Goal: Information Seeking & Learning: Learn about a topic

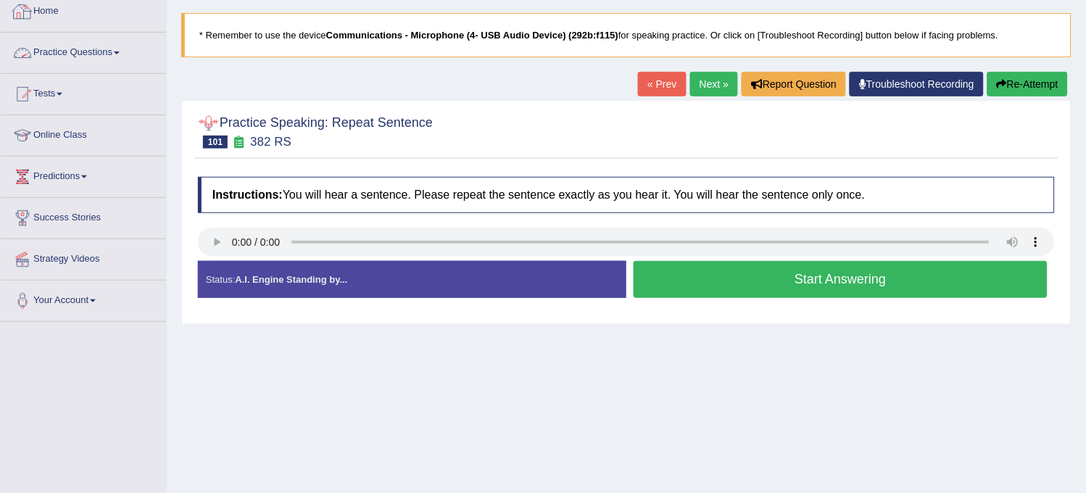
click at [77, 47] on link "Practice Questions" at bounding box center [83, 51] width 165 height 36
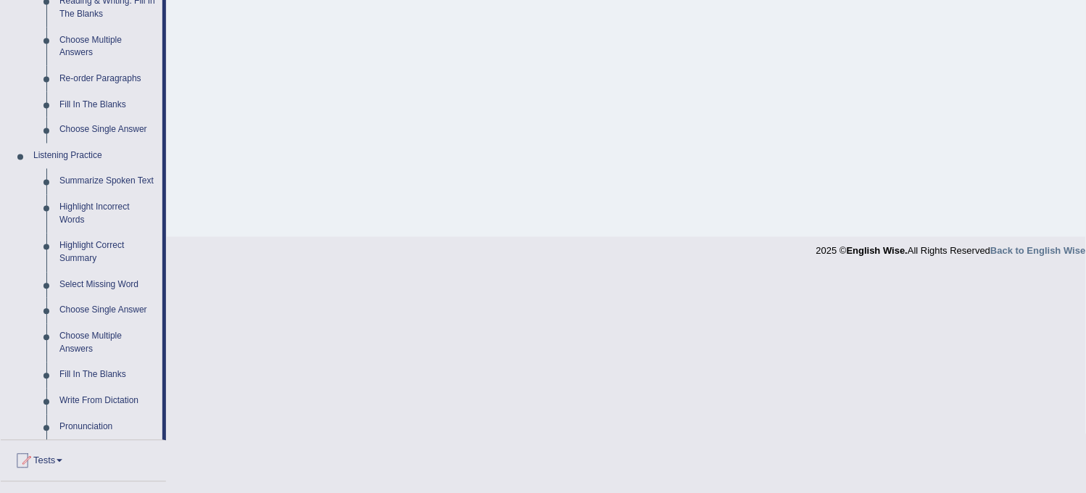
scroll to position [563, 0]
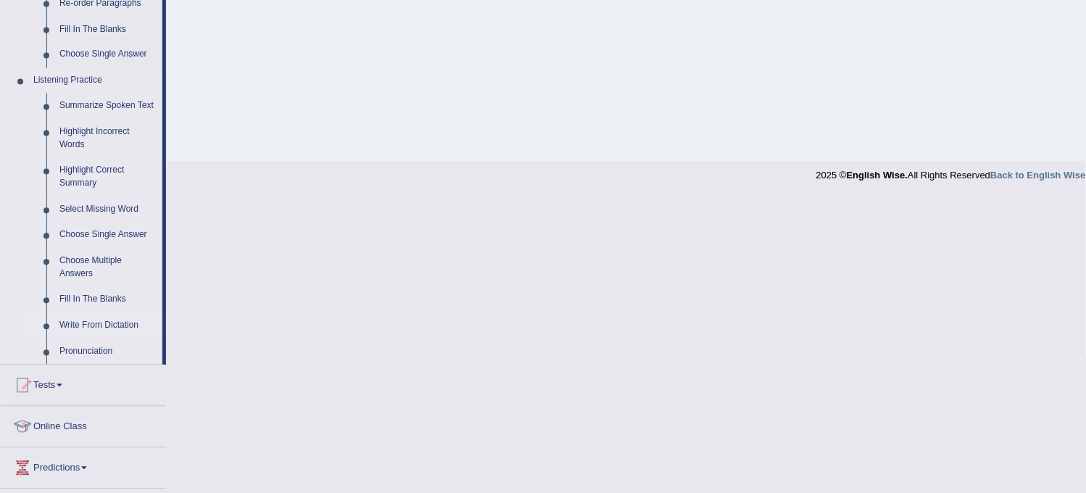
click at [93, 320] on link "Write From Dictation" at bounding box center [107, 326] width 109 height 26
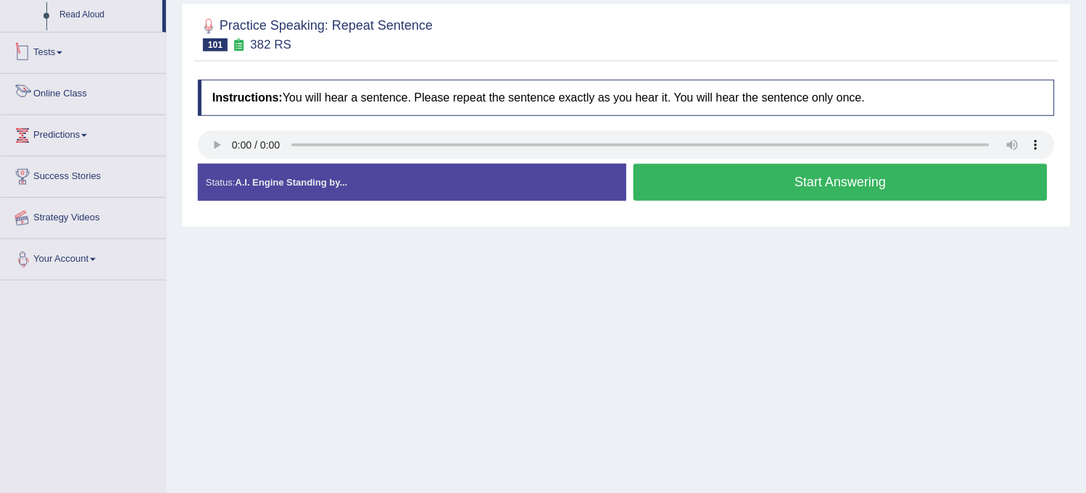
scroll to position [268, 0]
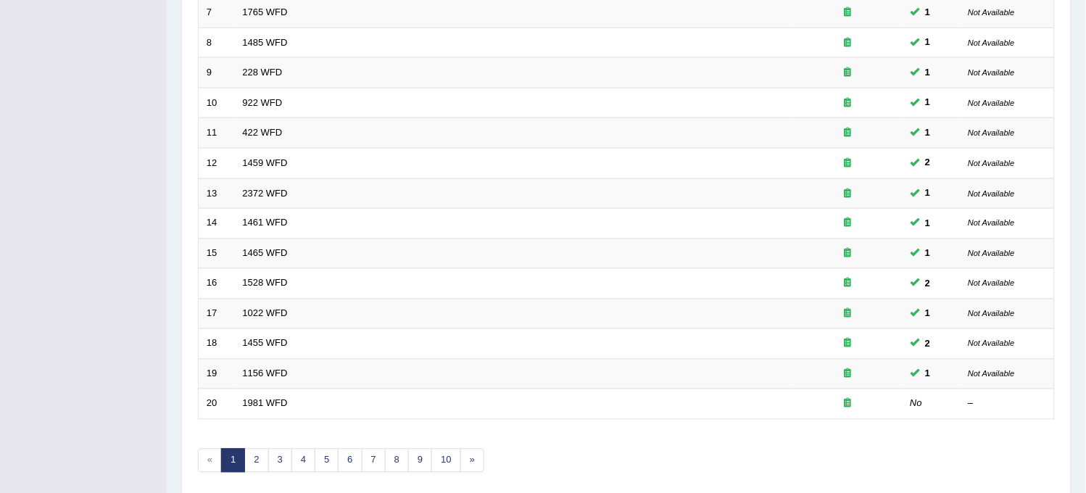
scroll to position [467, 0]
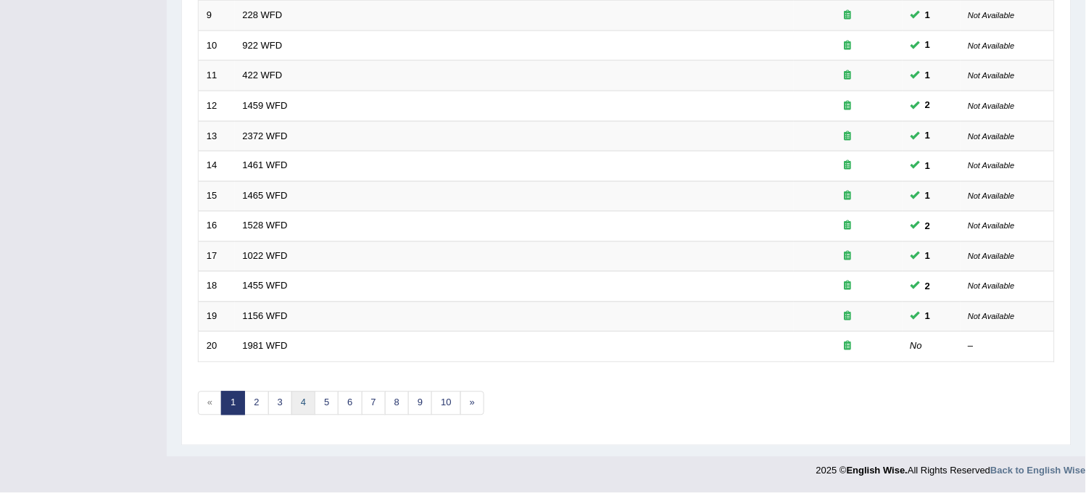
click at [303, 402] on link "4" at bounding box center [303, 403] width 24 height 24
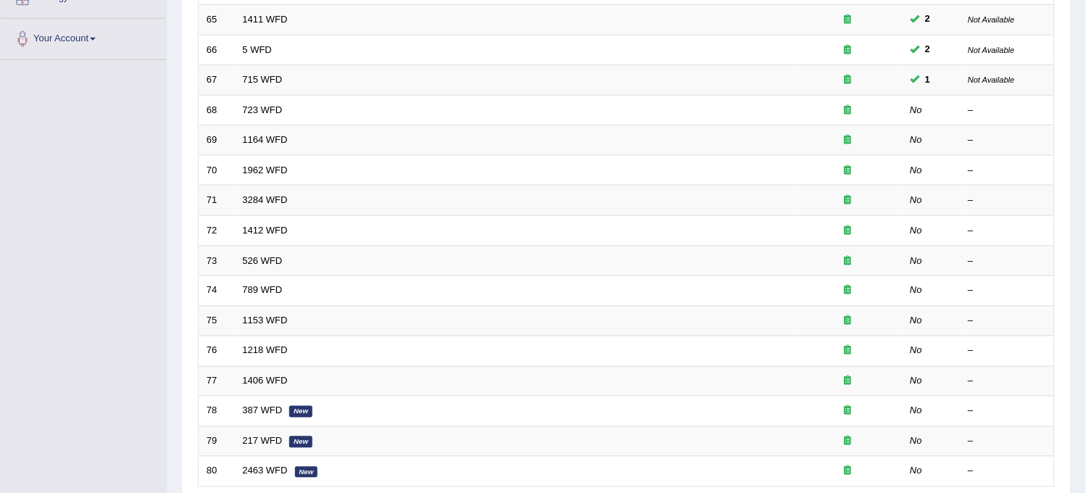
scroll to position [306, 0]
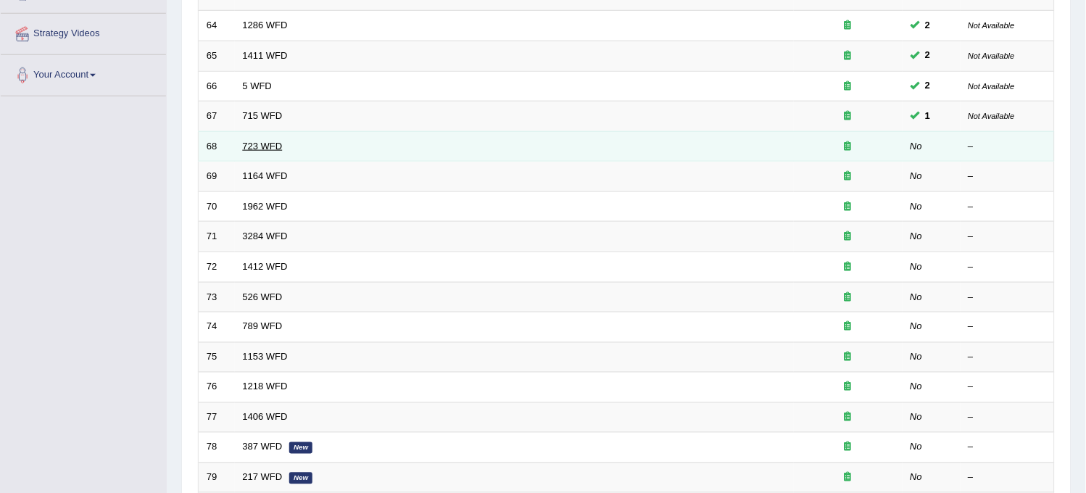
click at [257, 143] on link "723 WFD" at bounding box center [263, 146] width 40 height 11
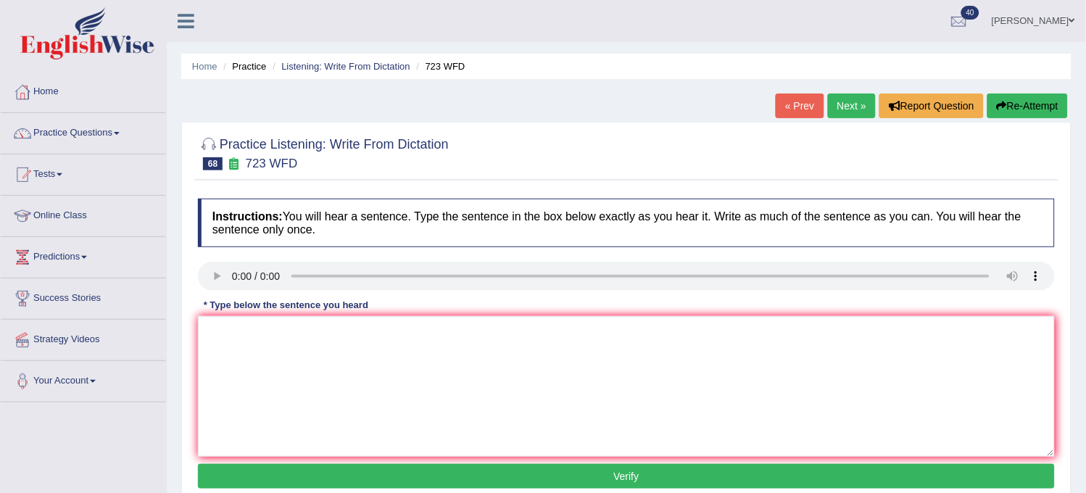
click at [356, 58] on ul "Home Practice Listening: Write From Dictation 723 WFD" at bounding box center [626, 66] width 890 height 25
click at [356, 67] on link "Listening: Write From Dictation" at bounding box center [345, 66] width 129 height 11
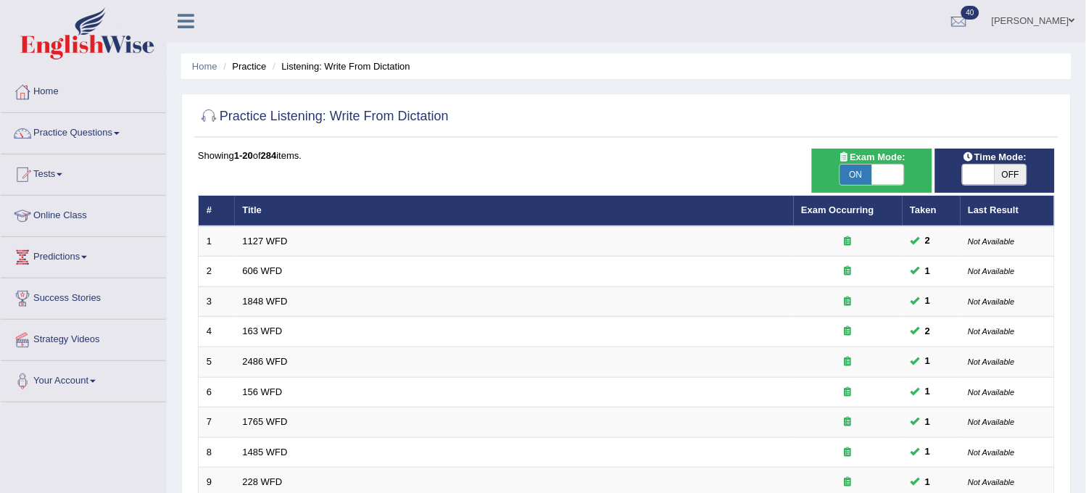
click at [998, 167] on span "OFF" at bounding box center [1010, 175] width 32 height 20
checkbox input "true"
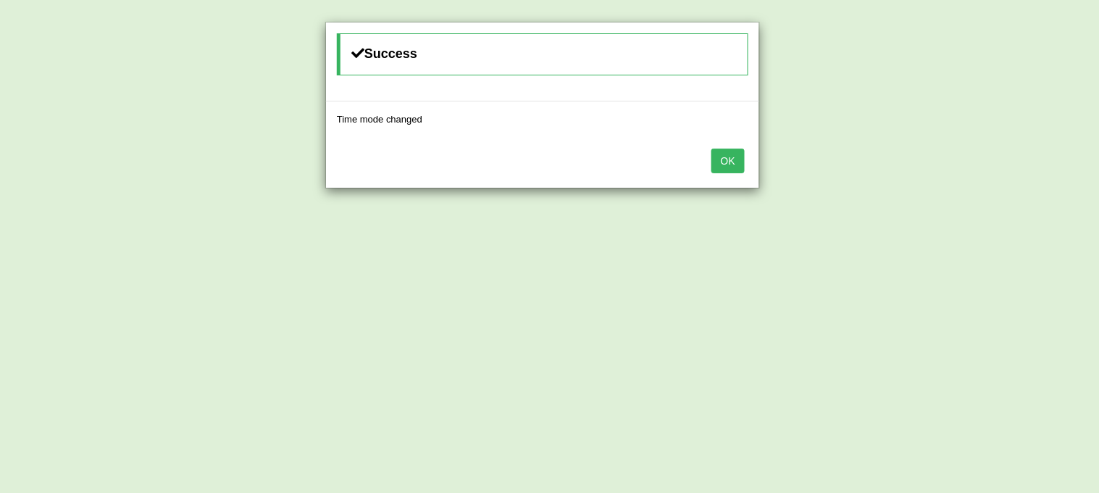
click at [737, 162] on button "OK" at bounding box center [728, 161] width 33 height 25
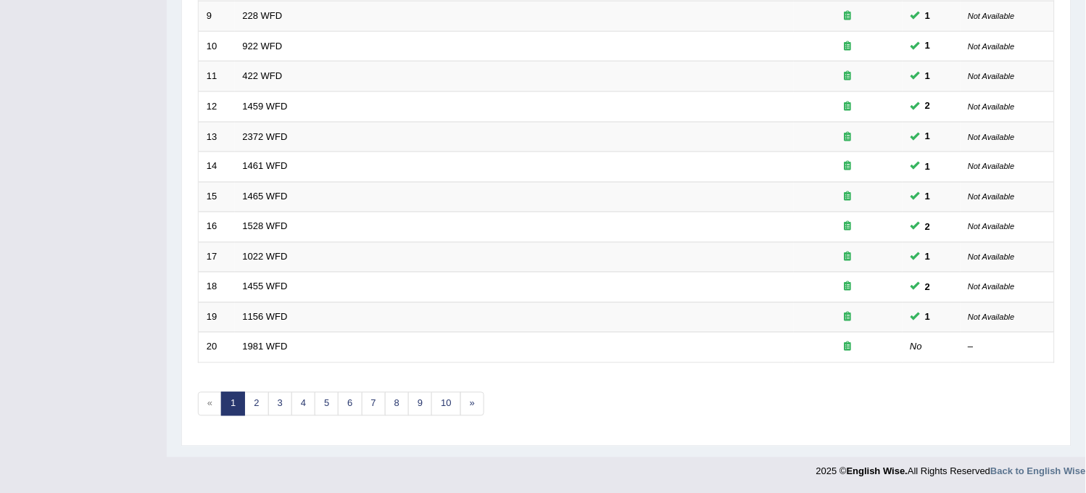
scroll to position [467, 0]
click at [301, 399] on link "4" at bounding box center [303, 403] width 24 height 24
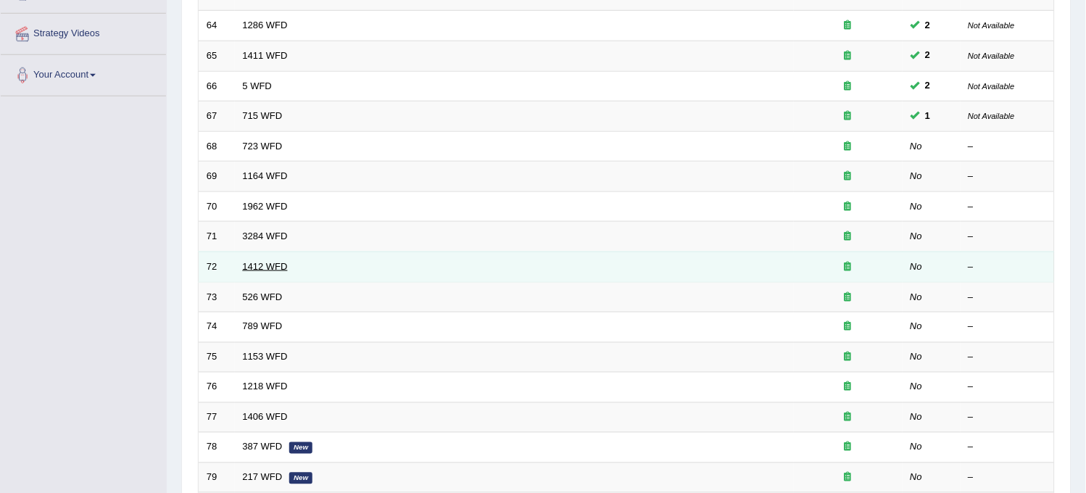
scroll to position [299, 0]
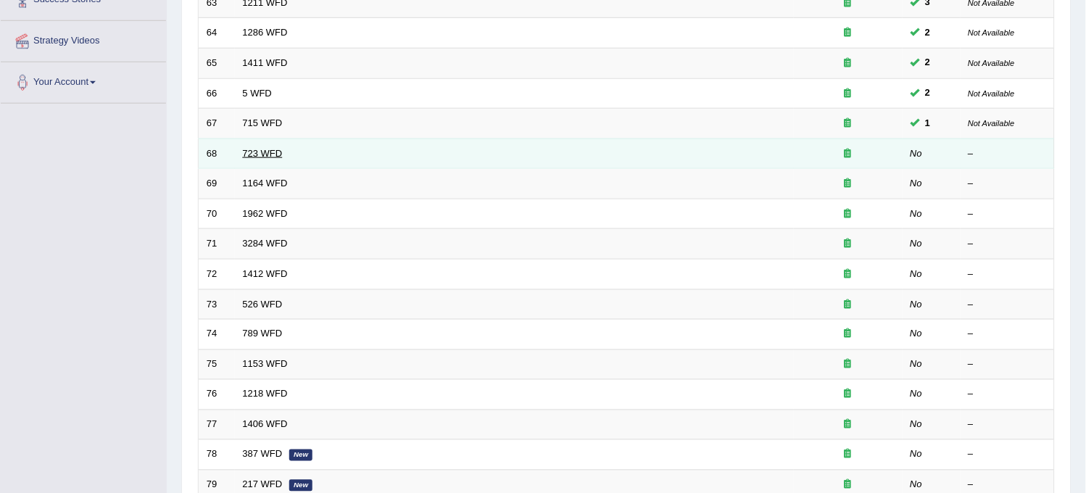
click at [262, 148] on link "723 WFD" at bounding box center [263, 153] width 40 height 11
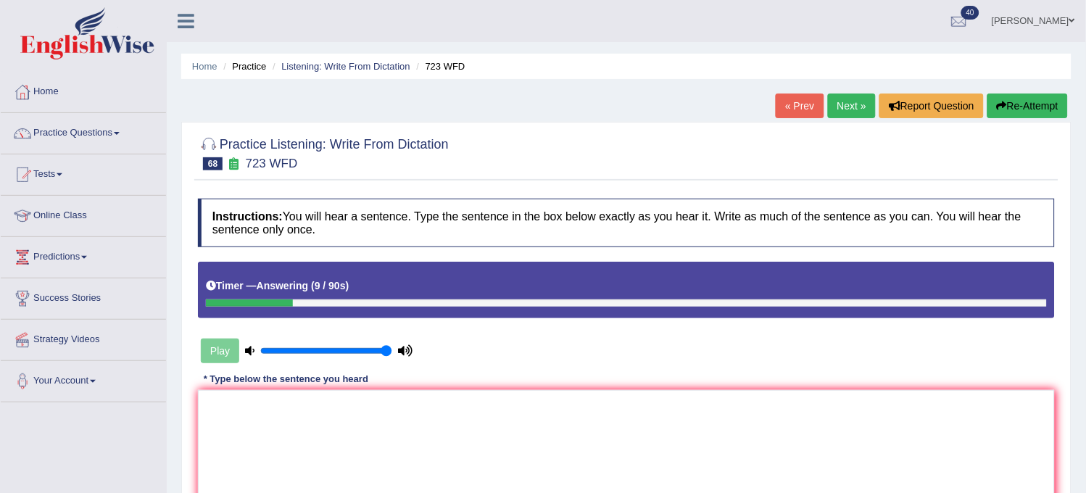
click at [1051, 99] on button "Re-Attempt" at bounding box center [1027, 105] width 80 height 25
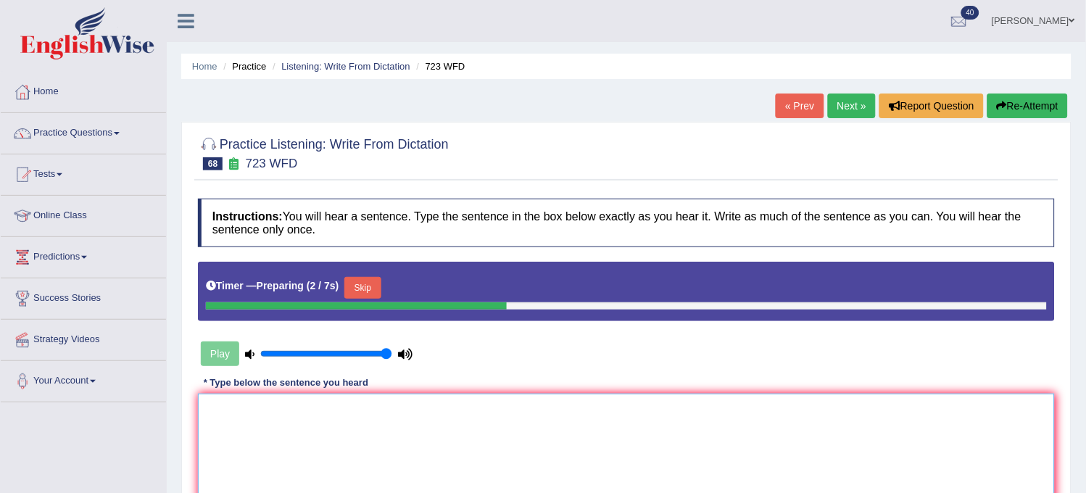
click at [852, 428] on textarea at bounding box center [626, 464] width 857 height 141
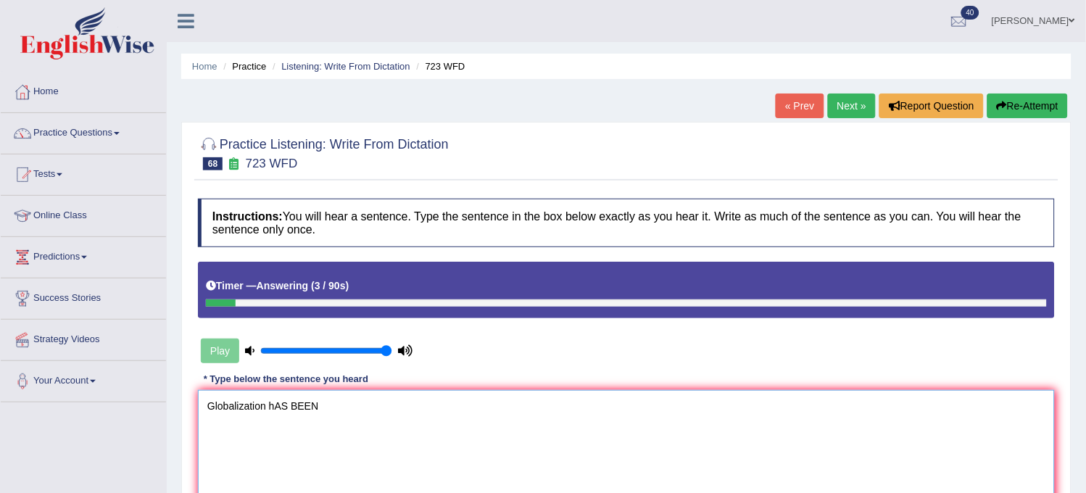
type textarea "Globalization hAS BEEN"
click at [1042, 109] on button "Re-Attempt" at bounding box center [1027, 105] width 80 height 25
click at [859, 446] on textarea at bounding box center [626, 460] width 857 height 141
type textarea "g"
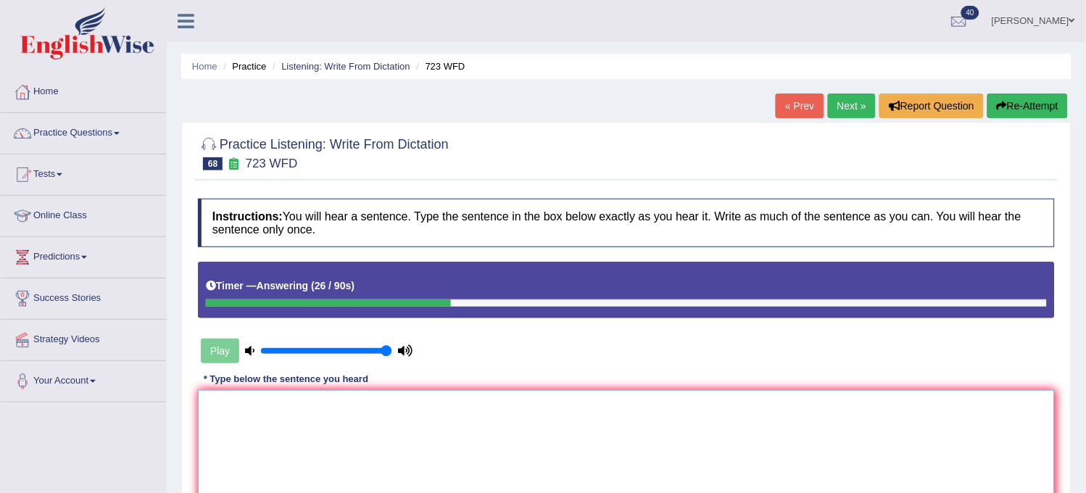
type textarea "g"
click at [848, 461] on textarea at bounding box center [626, 460] width 857 height 141
click at [768, 482] on textarea at bounding box center [626, 460] width 857 height 141
type textarea "g"
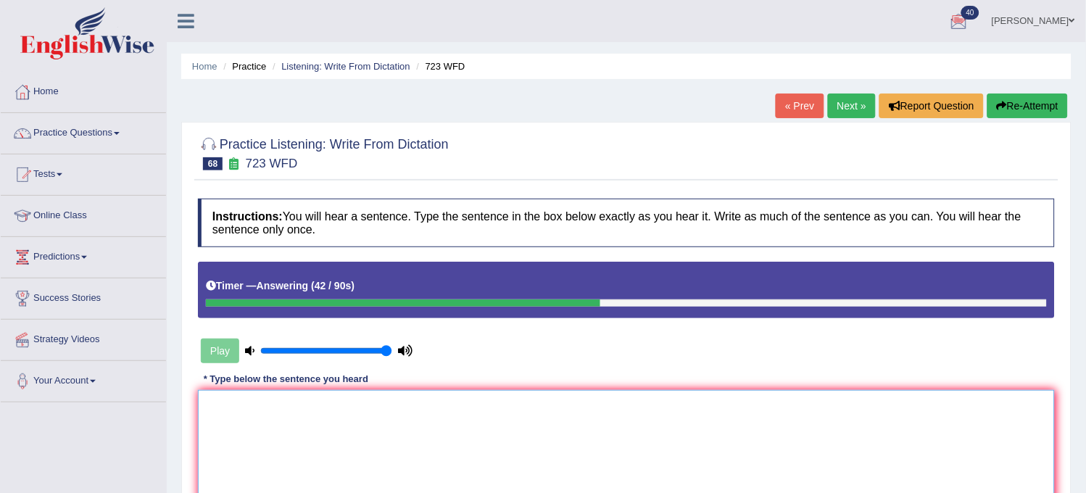
type textarea "g"
type textarea "j"
type textarea "g"
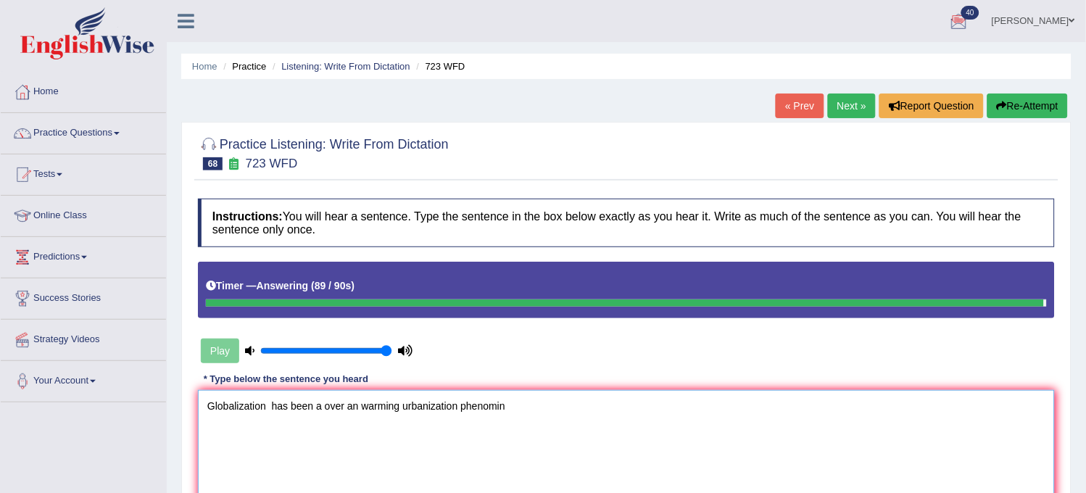
type textarea "Globalization has been a over an warming urbanization phenomin"
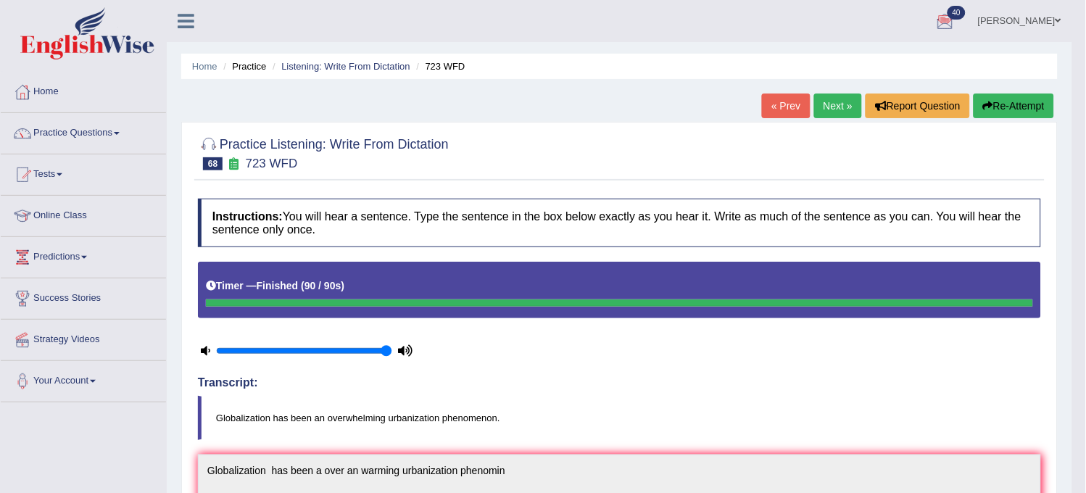
click at [825, 94] on link "Next »" at bounding box center [838, 105] width 48 height 25
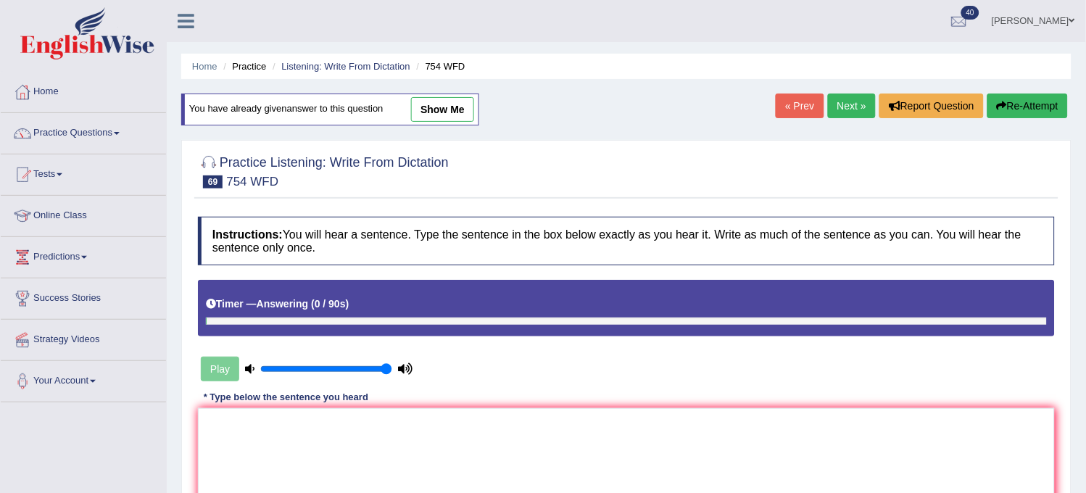
click at [1037, 110] on button "Re-Attempt" at bounding box center [1027, 105] width 80 height 25
click at [1036, 111] on button "Re-Attempt" at bounding box center [1027, 105] width 80 height 25
click at [1037, 107] on button "Re-Attempt" at bounding box center [1027, 105] width 80 height 25
click at [1033, 93] on button "Re-Attempt" at bounding box center [1027, 105] width 80 height 25
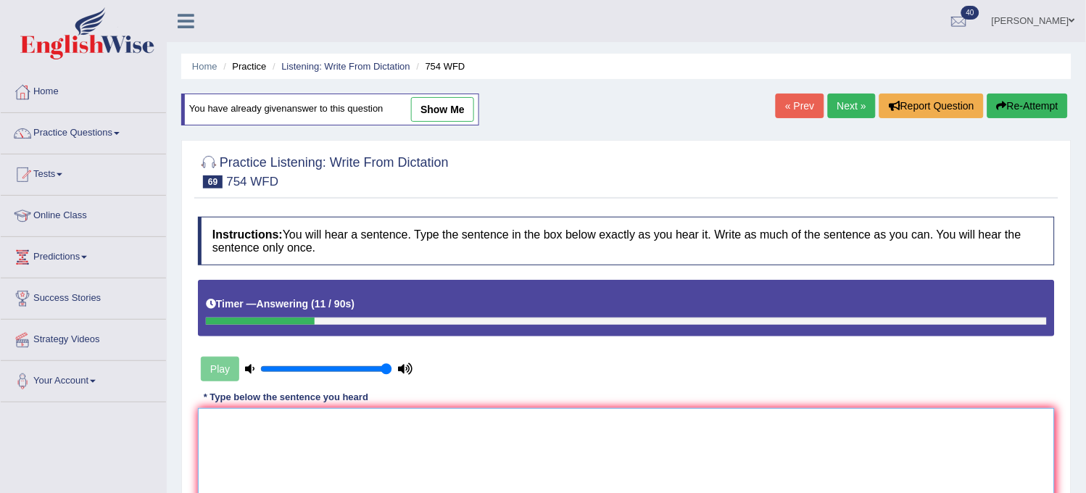
click at [200, 448] on textarea at bounding box center [626, 478] width 857 height 141
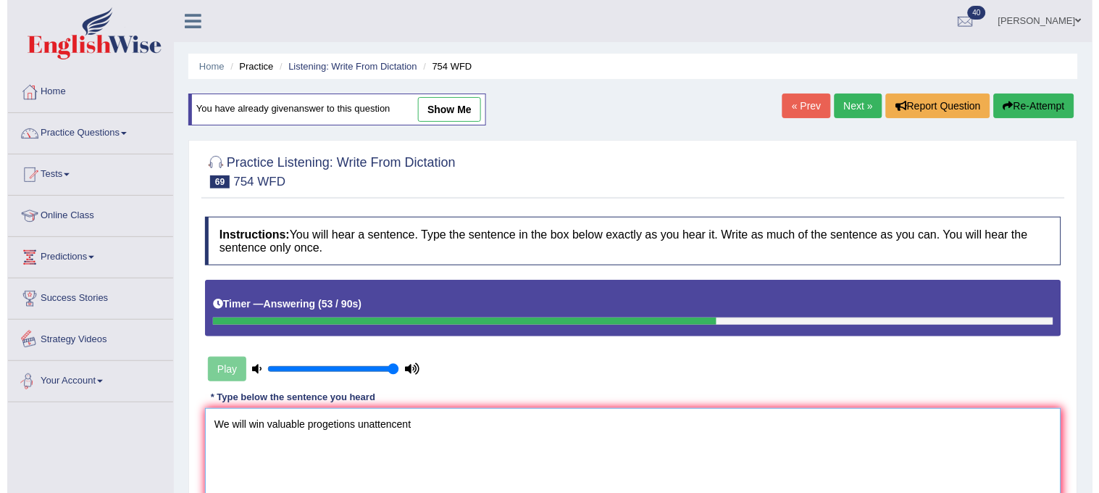
scroll to position [80, 0]
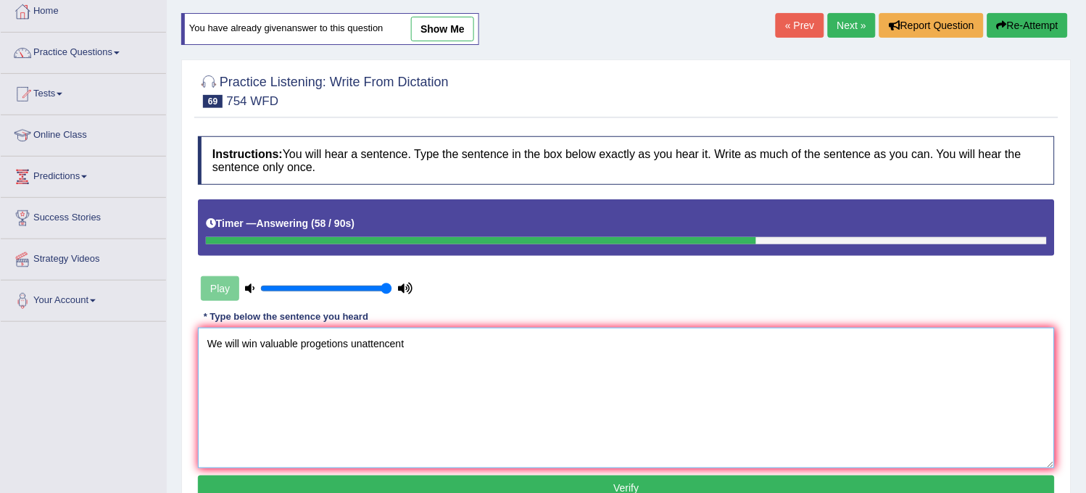
click at [415, 346] on textarea "We will win valuable progetions unattencent" at bounding box center [626, 398] width 857 height 141
click at [481, 344] on textarea "We will win valuable progetions unattendent in public placess is risky." at bounding box center [626, 398] width 857 height 141
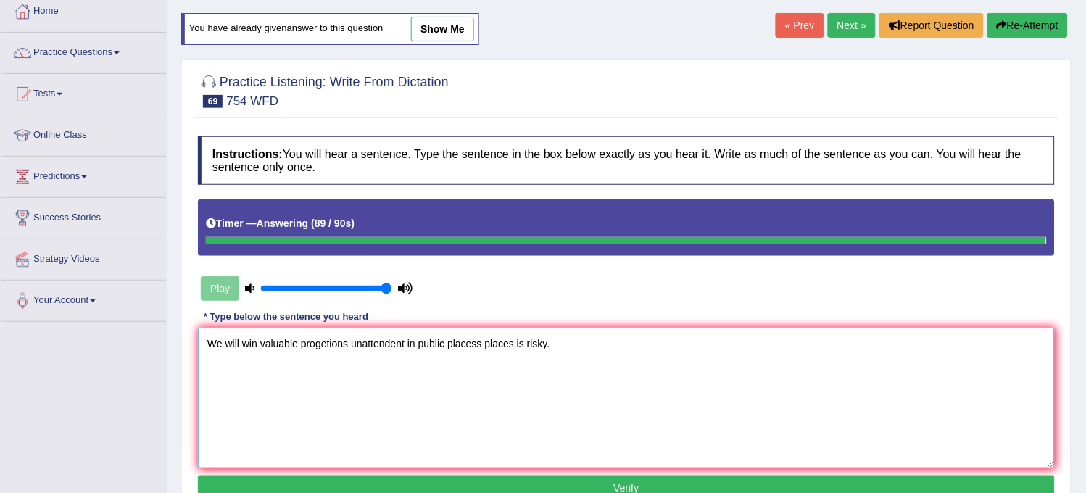
type textarea "We will win valuable progetions unattendent in public placess places is risky."
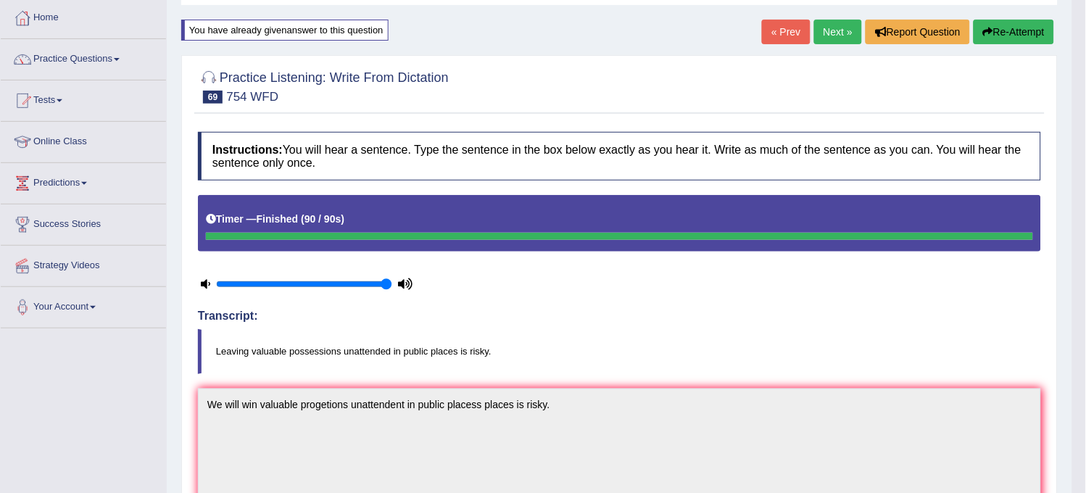
scroll to position [0, 0]
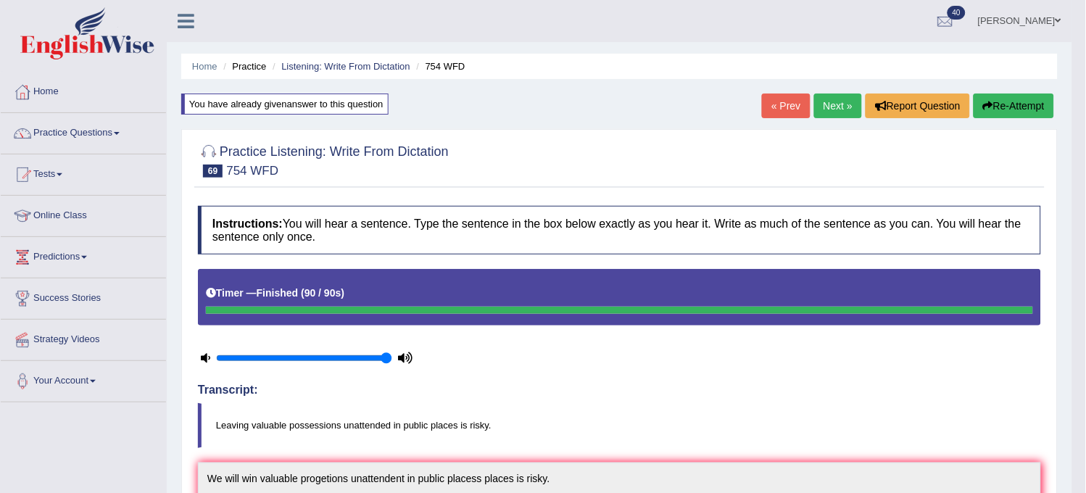
click at [835, 107] on link "Next »" at bounding box center [838, 105] width 48 height 25
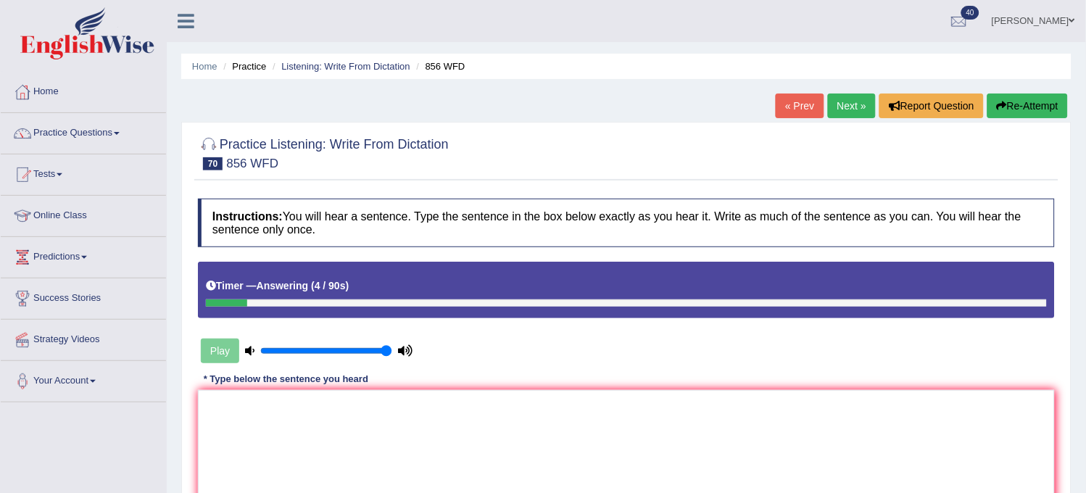
drag, startPoint x: 0, startPoint y: 0, endPoint x: 835, endPoint y: 107, distance: 841.8
click at [835, 107] on link "Next »" at bounding box center [852, 105] width 48 height 25
drag, startPoint x: 0, startPoint y: 0, endPoint x: 835, endPoint y: 107, distance: 841.8
click at [835, 107] on link "Next »" at bounding box center [852, 105] width 48 height 25
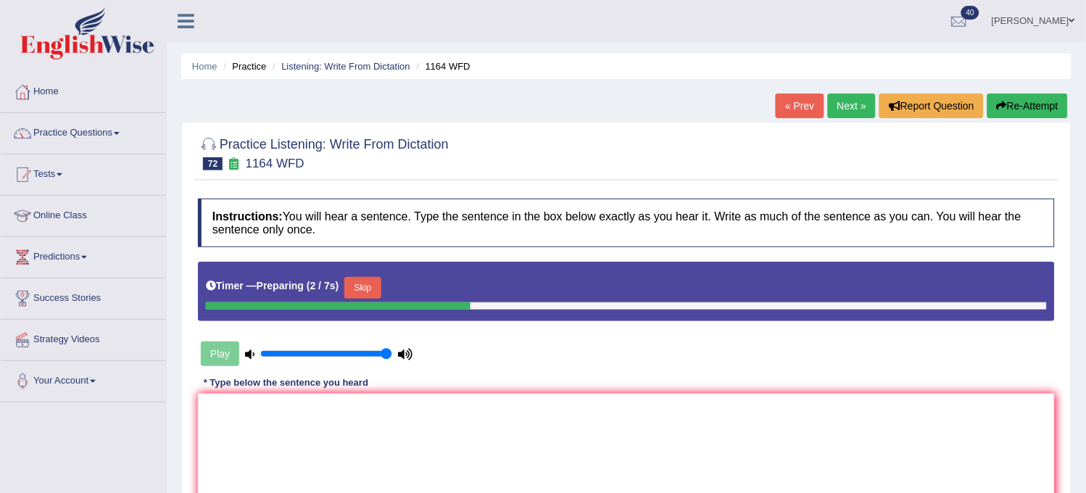
click at [802, 112] on link "« Prev" at bounding box center [799, 105] width 48 height 25
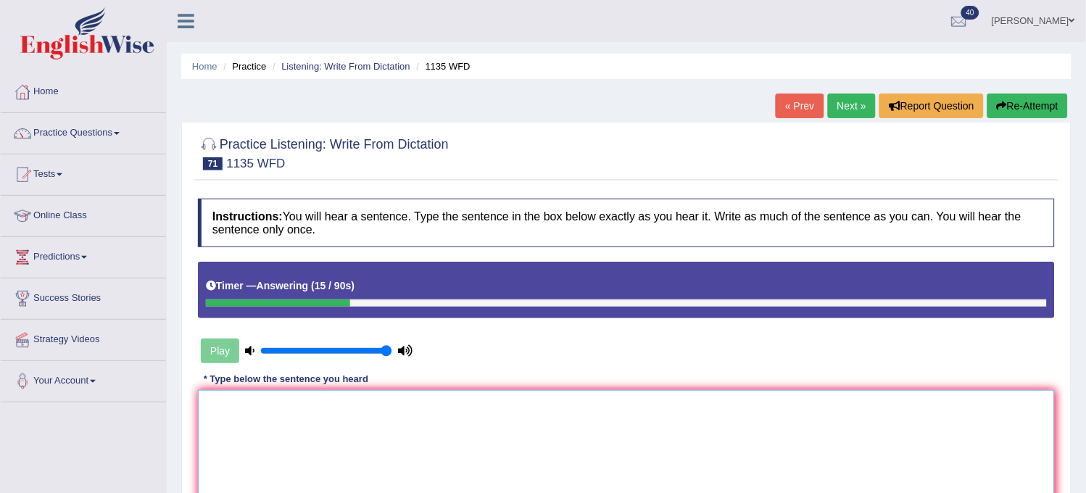
click at [735, 453] on textarea at bounding box center [626, 460] width 857 height 141
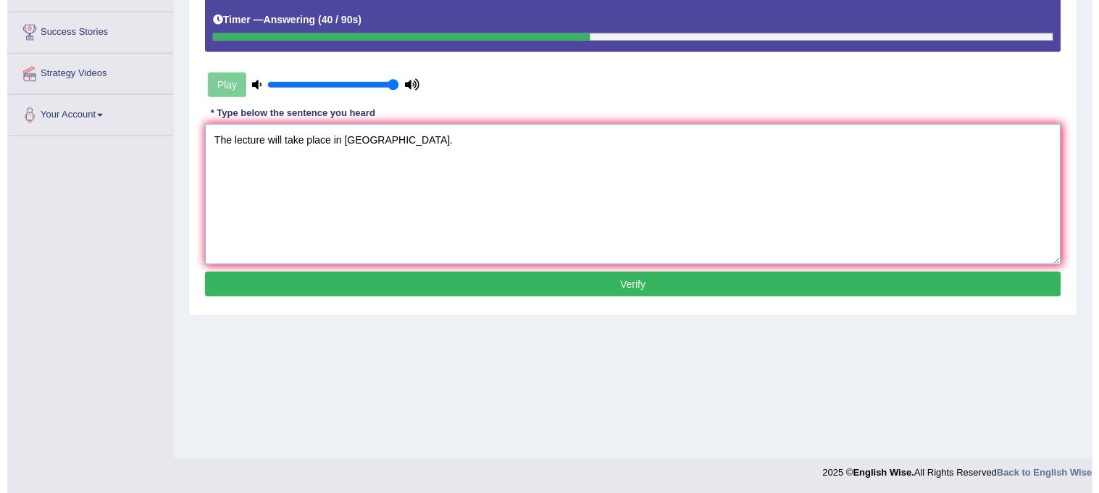
scroll to position [268, 0]
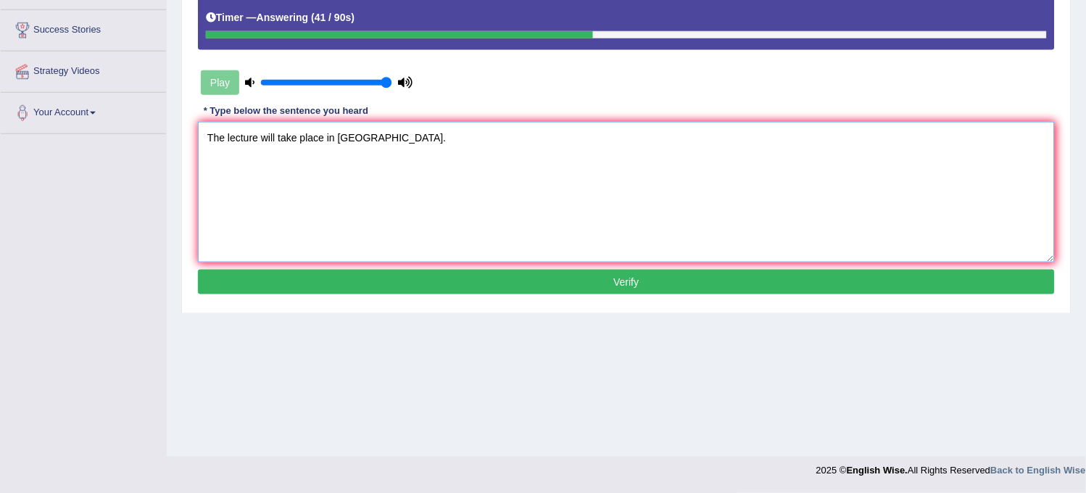
type textarea "The lecture will take place in main hall."
click at [733, 283] on button "Verify" at bounding box center [626, 282] width 857 height 25
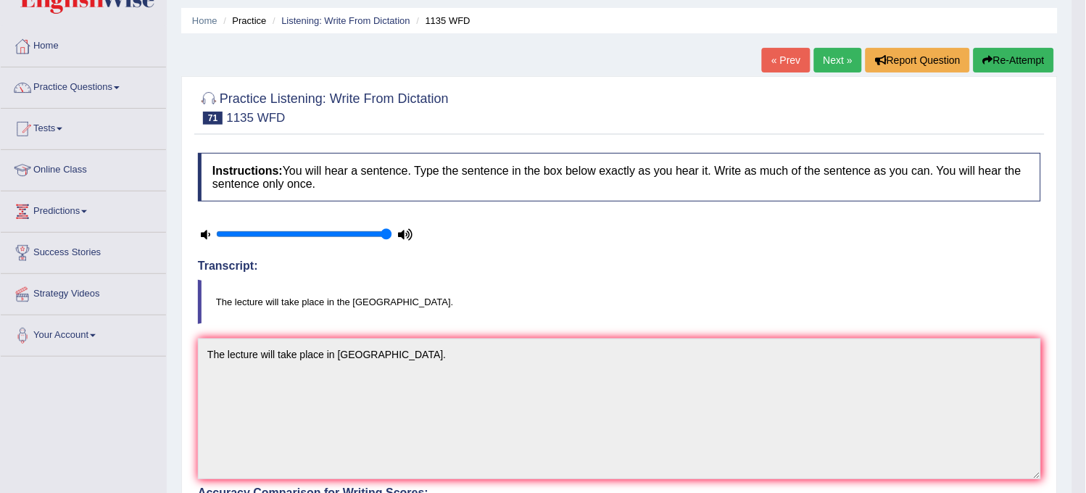
scroll to position [0, 0]
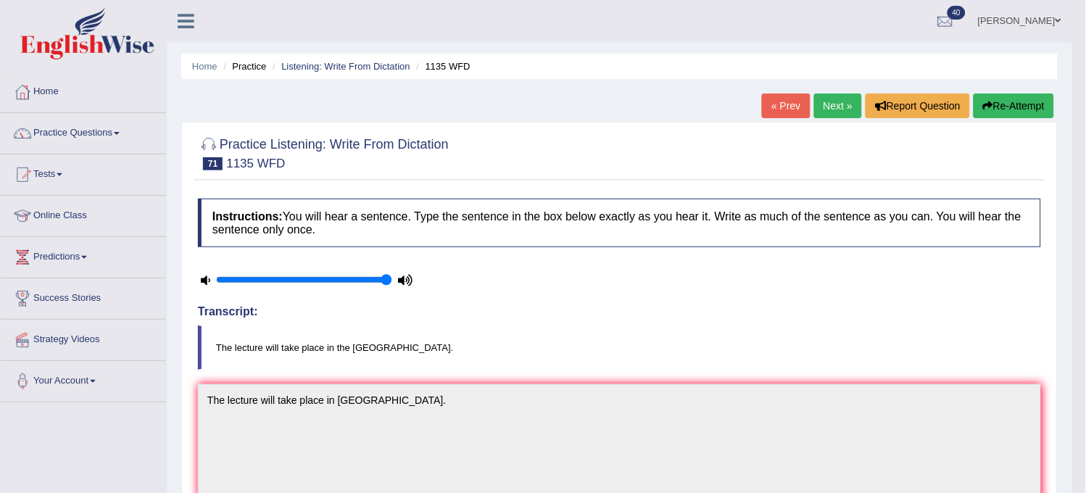
click at [844, 105] on link "Next »" at bounding box center [838, 105] width 48 height 25
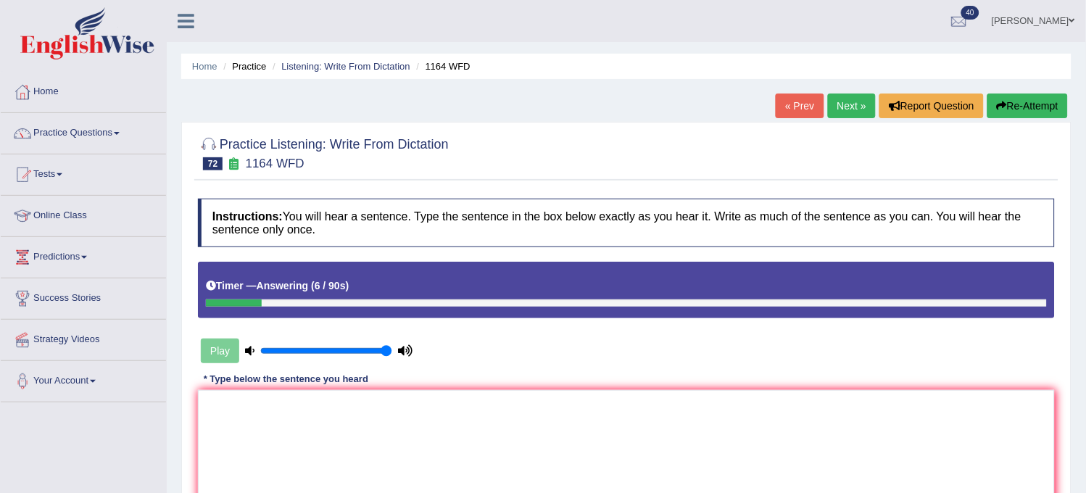
click at [997, 107] on icon "button" at bounding box center [1002, 106] width 10 height 10
click at [686, 422] on textarea at bounding box center [626, 460] width 857 height 141
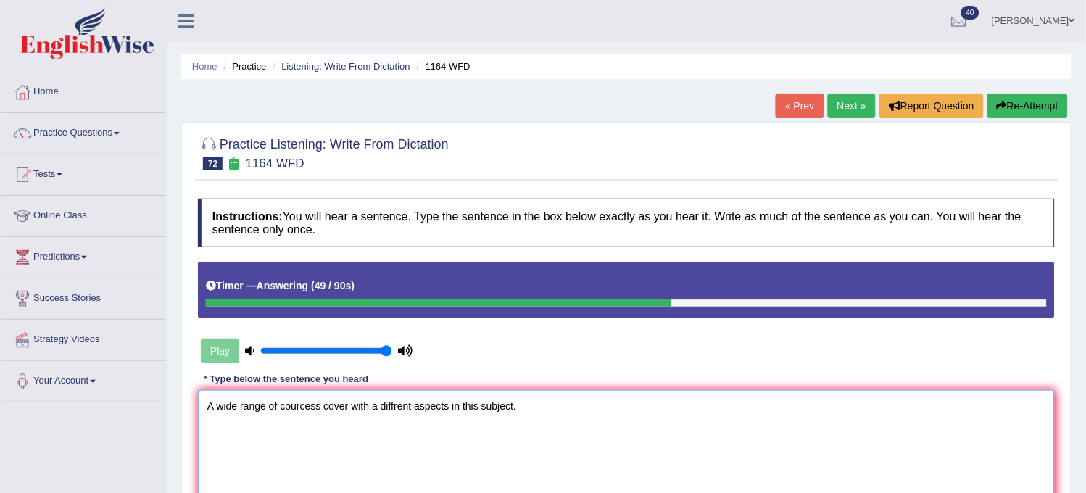
click at [411, 402] on textarea "A wide range of courcess cover with a diffrent aspects in this subject." at bounding box center [626, 460] width 857 height 141
click at [320, 407] on textarea "A wide range of courcess cover with a diffrent different aspects in this subjec…" at bounding box center [626, 460] width 857 height 141
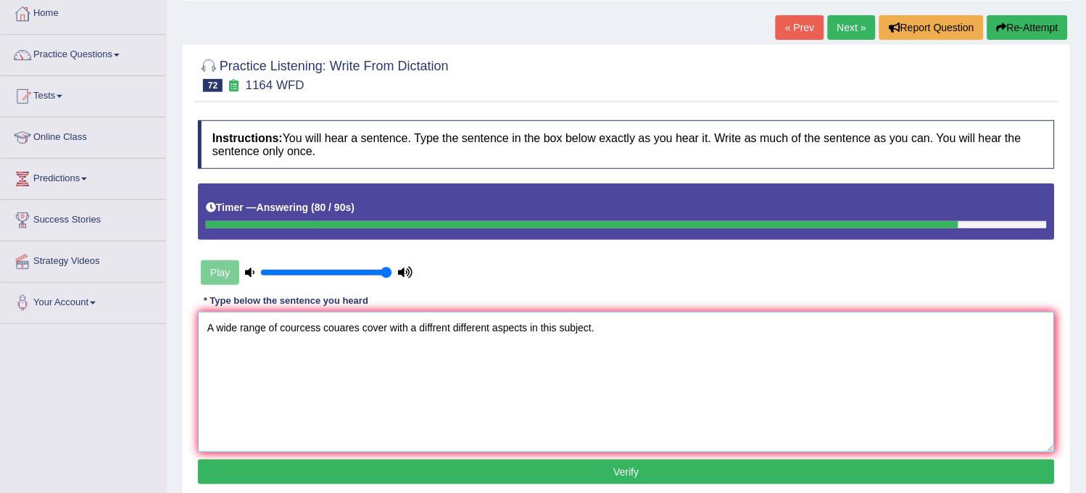
scroll to position [107, 0]
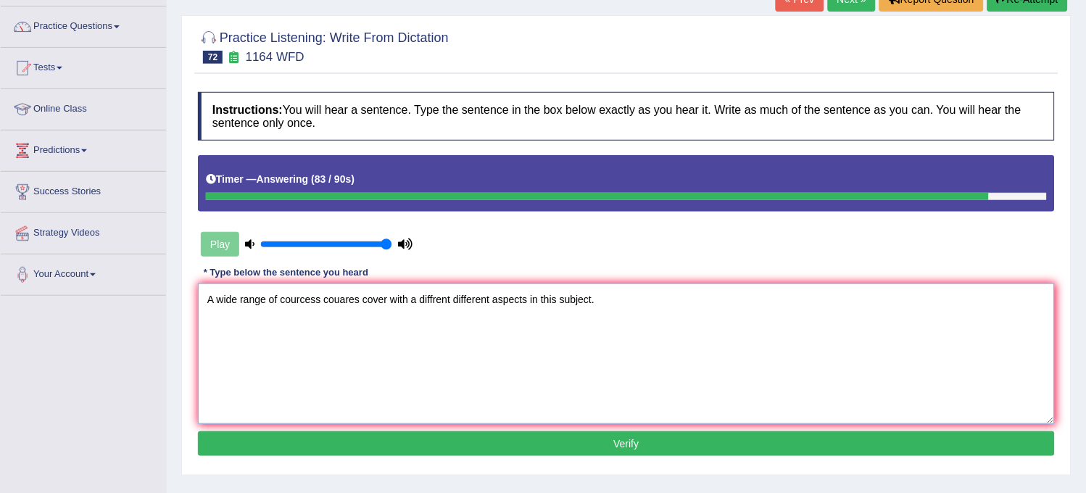
click at [345, 296] on textarea "A wide range of courcess couares cover with a diffrent different aspects in thi…" at bounding box center [626, 353] width 857 height 141
click at [344, 291] on textarea "A wide range of courcess coures cover with a diffrent different aspects in this…" at bounding box center [626, 353] width 857 height 141
type textarea "A wide range of courcess couraes cover with a diffrent different aspects in thi…"
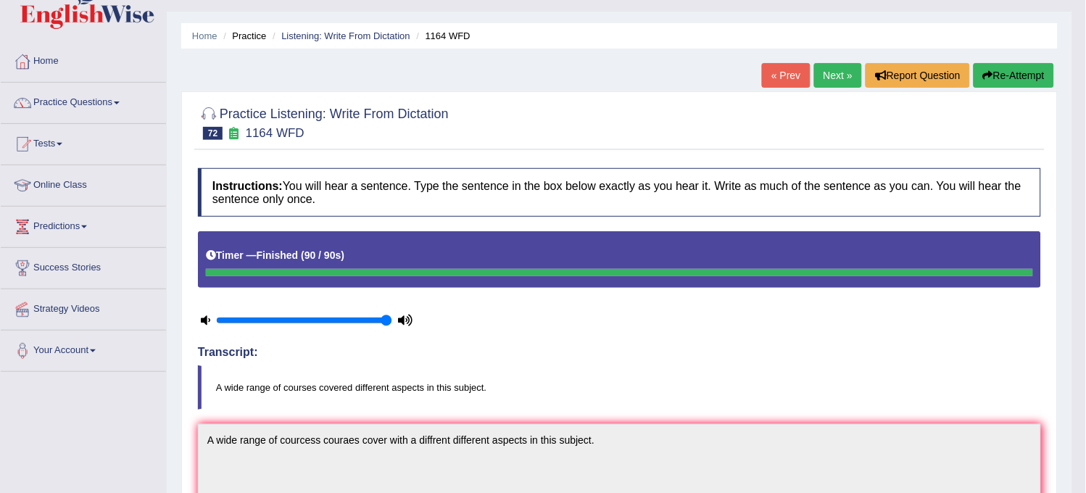
scroll to position [0, 0]
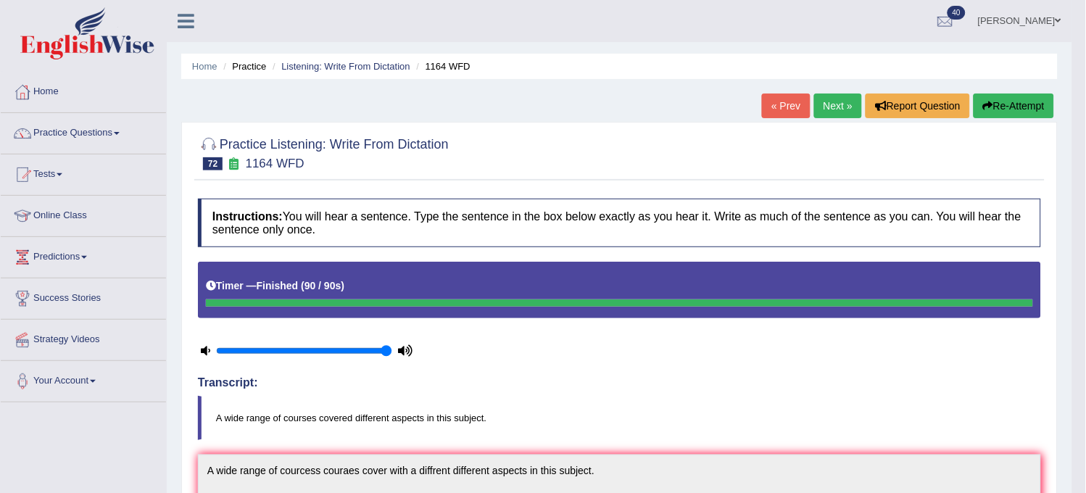
click at [825, 101] on link "Next »" at bounding box center [838, 105] width 48 height 25
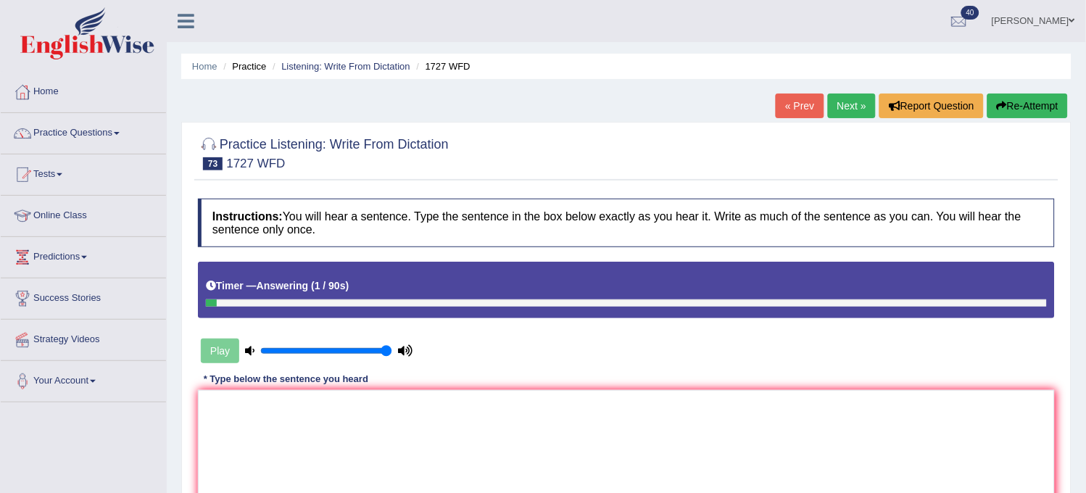
drag, startPoint x: 0, startPoint y: 0, endPoint x: 825, endPoint y: 101, distance: 831.0
click at [828, 101] on link "Next »" at bounding box center [852, 105] width 48 height 25
click at [1018, 99] on button "Re-Attempt" at bounding box center [1027, 105] width 80 height 25
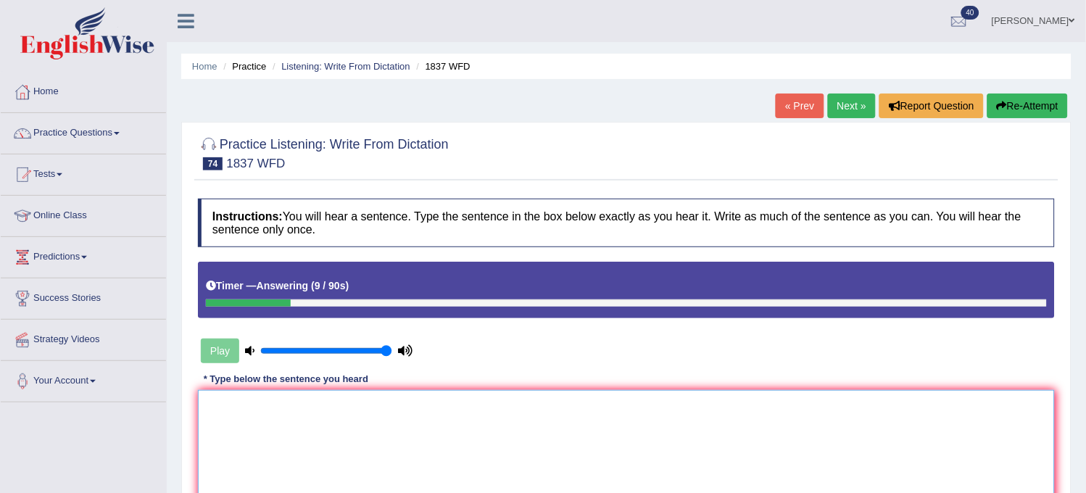
click at [831, 425] on textarea at bounding box center [626, 460] width 857 height 141
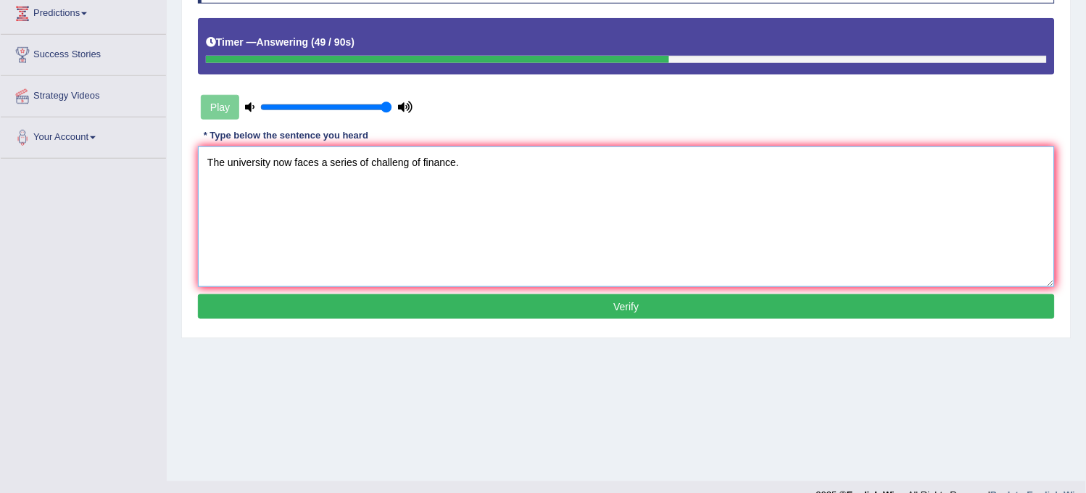
scroll to position [268, 0]
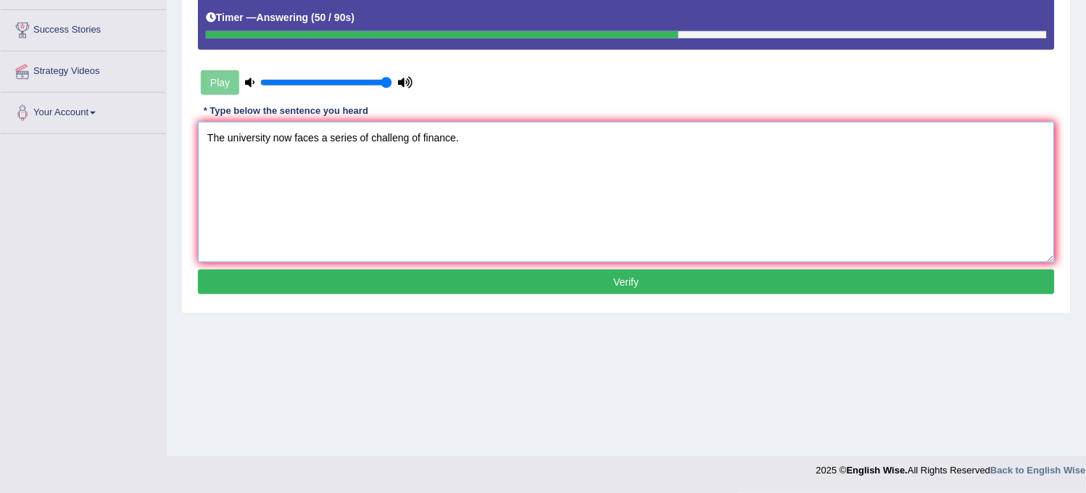
type textarea "The university now faces a series of challeng of finance."
click at [826, 283] on button "Verify" at bounding box center [626, 282] width 857 height 25
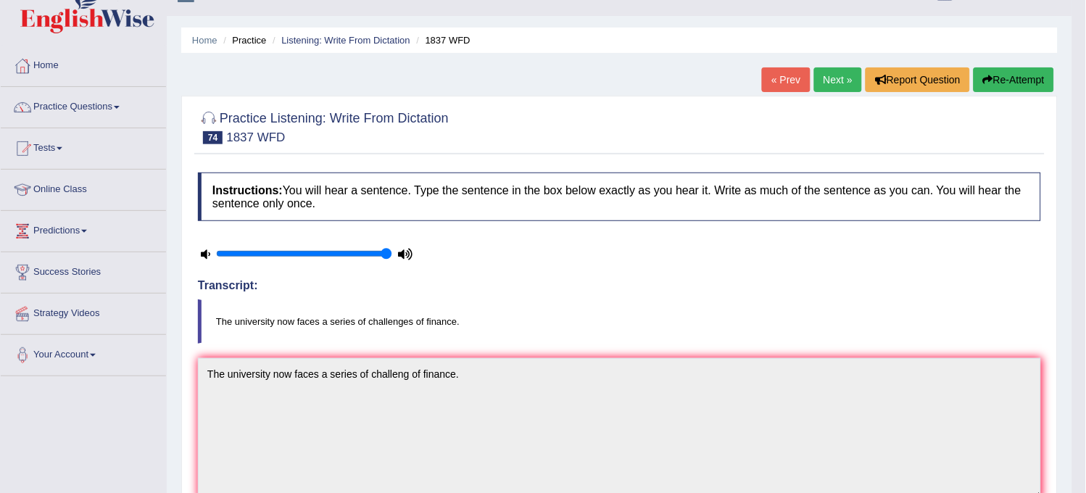
scroll to position [0, 0]
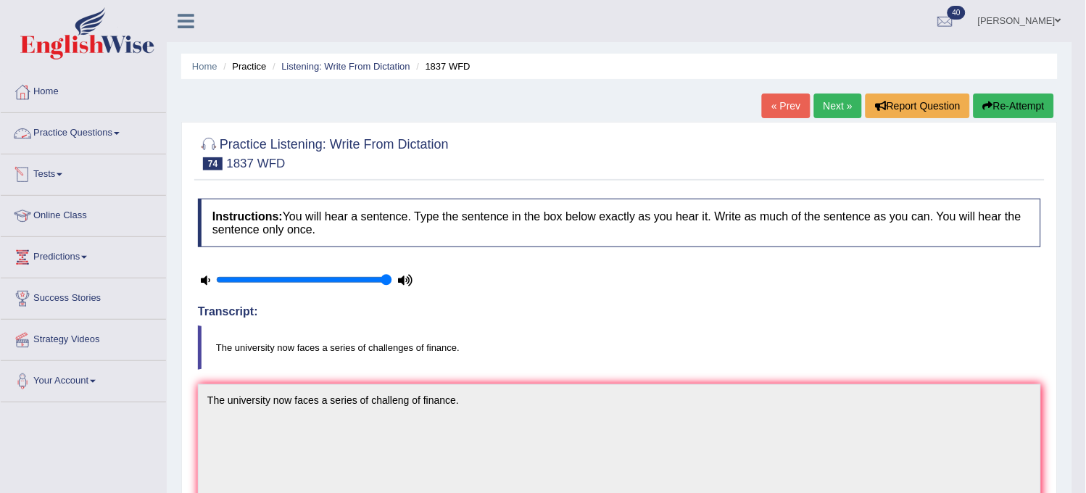
click at [120, 124] on link "Practice Questions" at bounding box center [83, 131] width 165 height 36
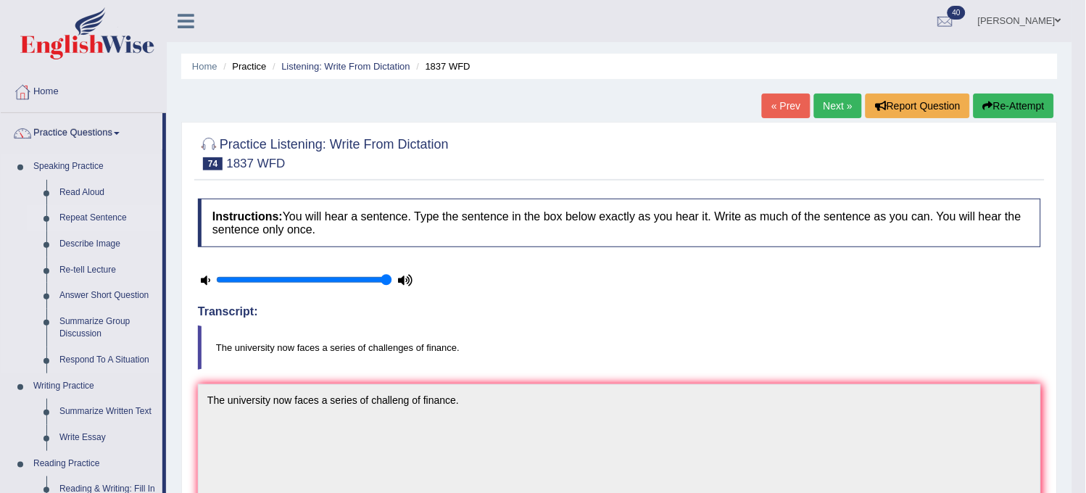
click at [104, 216] on link "Repeat Sentence" at bounding box center [107, 218] width 109 height 26
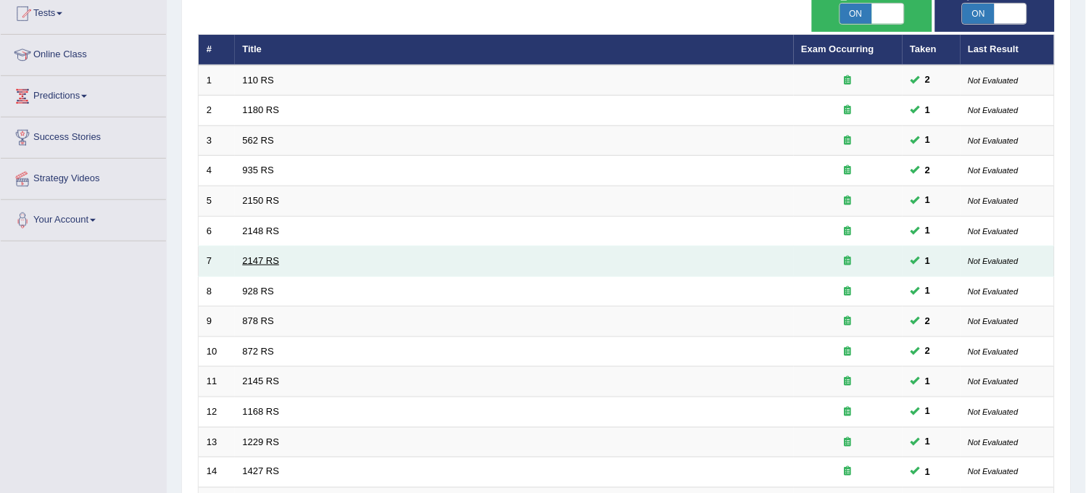
click at [265, 259] on link "2147 RS" at bounding box center [261, 260] width 37 height 11
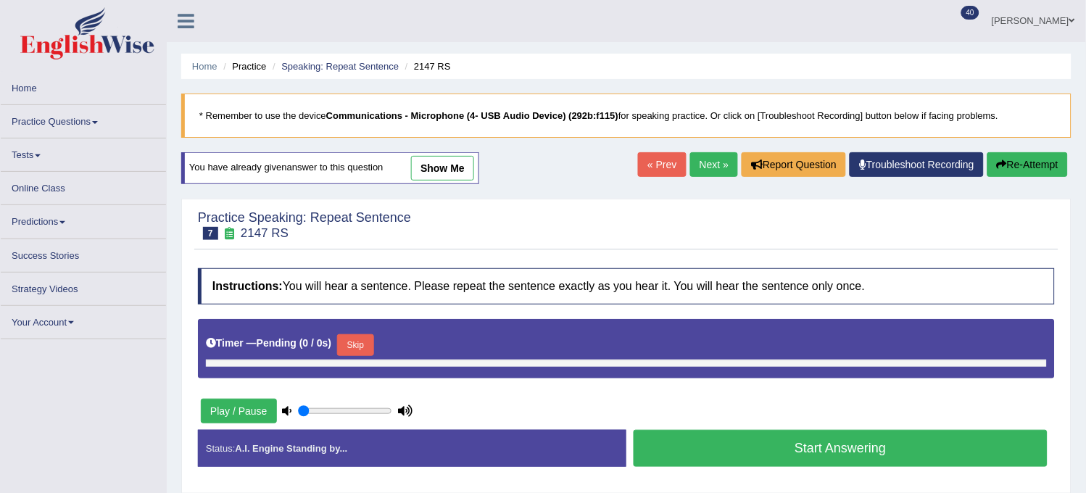
type input "1"
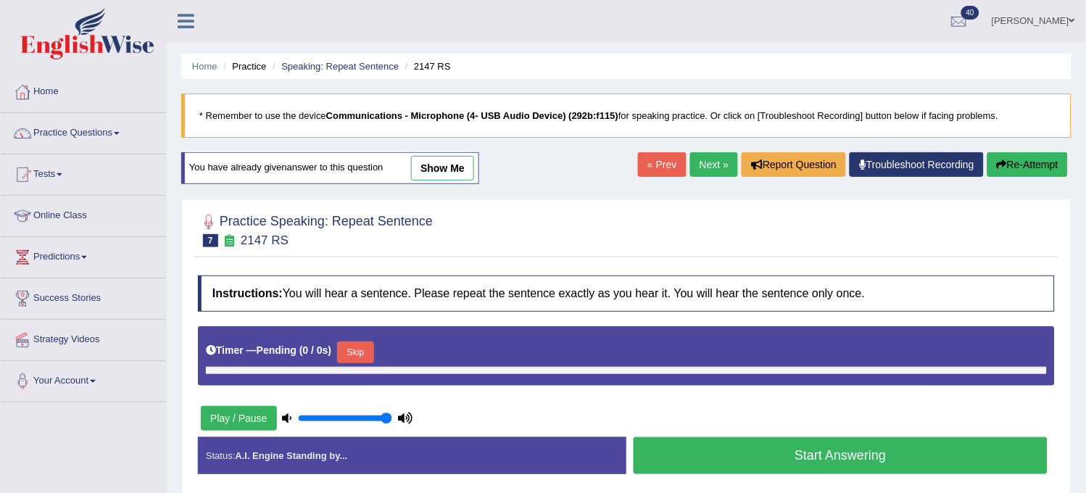
click at [355, 352] on button "Skip" at bounding box center [355, 352] width 36 height 22
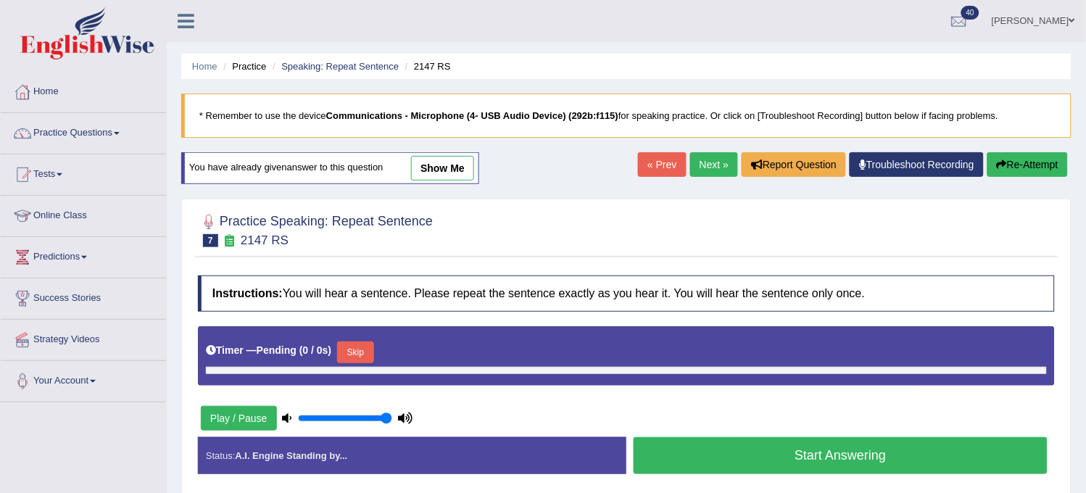
click at [355, 352] on button "Skip" at bounding box center [355, 352] width 36 height 22
click at [370, 70] on link "Speaking: Repeat Sentence" at bounding box center [339, 66] width 117 height 11
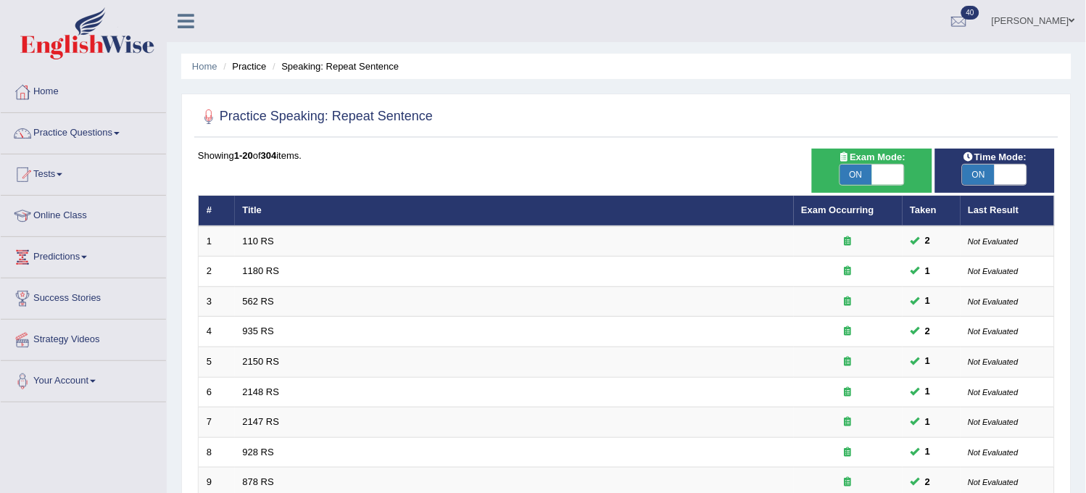
click at [878, 165] on span at bounding box center [888, 175] width 32 height 20
checkbox input "false"
click at [247, 329] on link "2458 RS" at bounding box center [261, 330] width 37 height 11
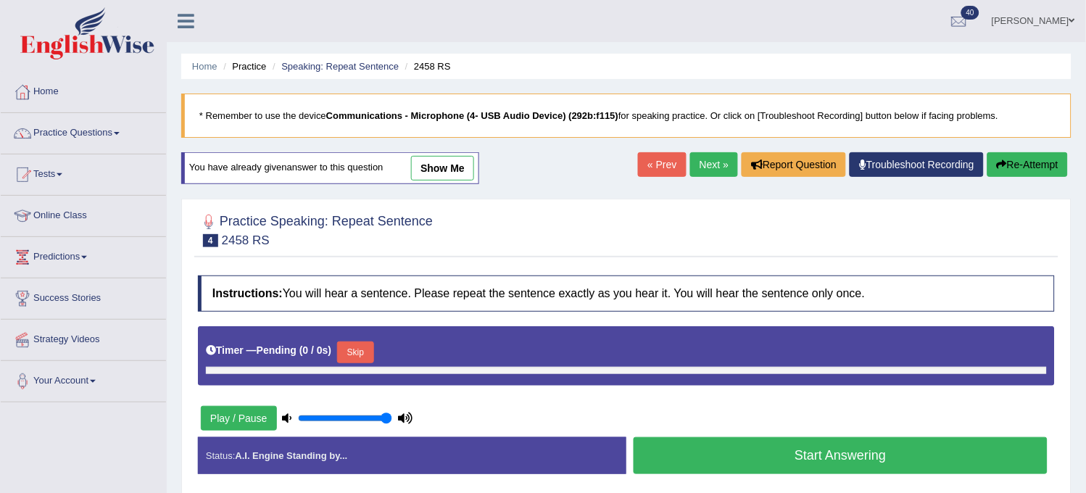
click at [352, 350] on button "Skip" at bounding box center [355, 352] width 36 height 22
click at [450, 156] on link "show me" at bounding box center [442, 168] width 63 height 25
click at [441, 163] on link "show me" at bounding box center [442, 168] width 63 height 25
click at [374, 64] on link "Speaking: Repeat Sentence" at bounding box center [339, 66] width 117 height 11
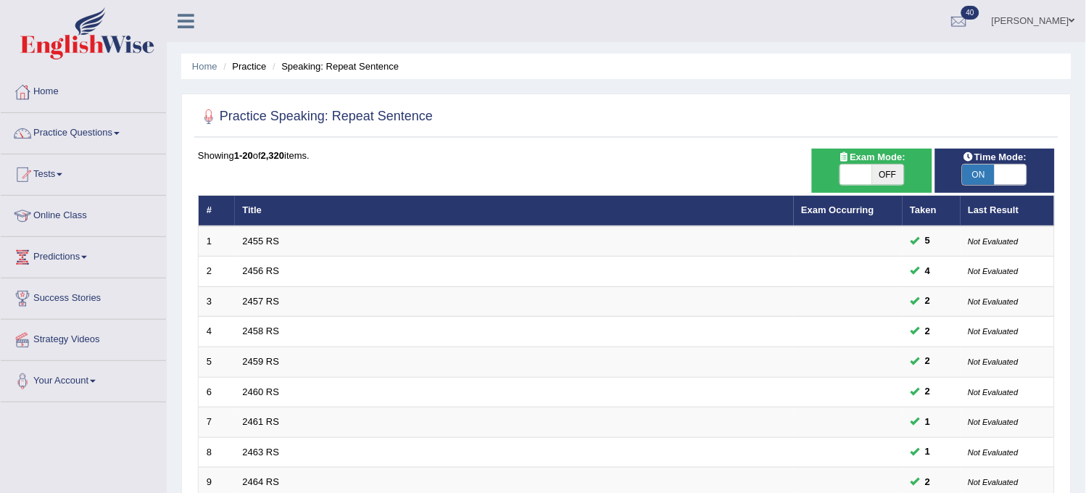
click at [990, 169] on span "ON" at bounding box center [978, 175] width 32 height 20
checkbox input "false"
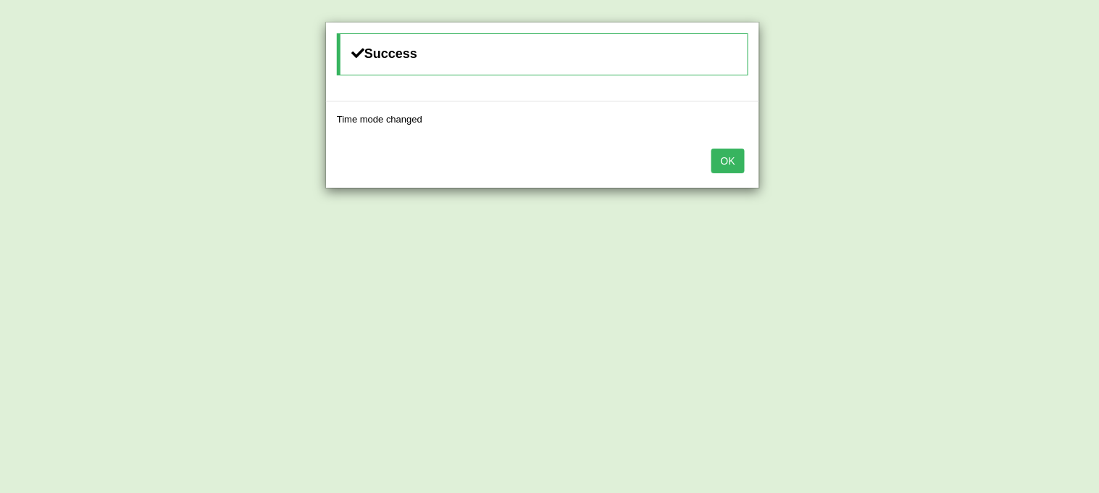
click at [725, 157] on button "OK" at bounding box center [728, 161] width 33 height 25
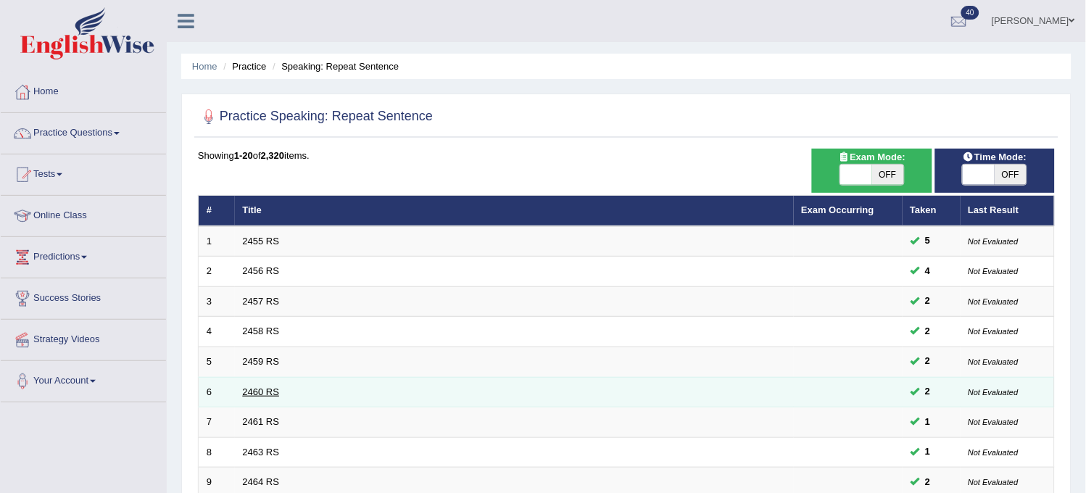
click at [256, 394] on link "2460 RS" at bounding box center [261, 391] width 37 height 11
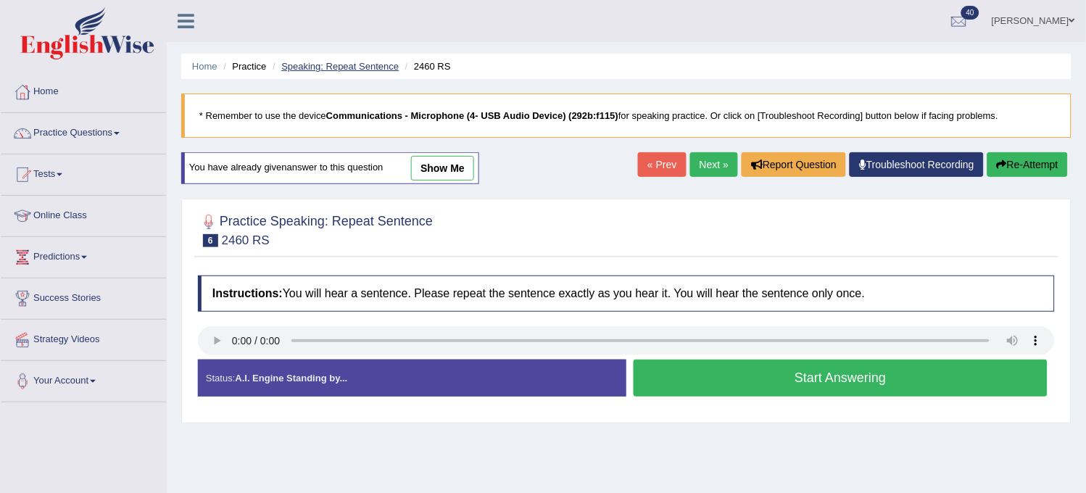
click at [360, 67] on link "Speaking: Repeat Sentence" at bounding box center [339, 66] width 117 height 11
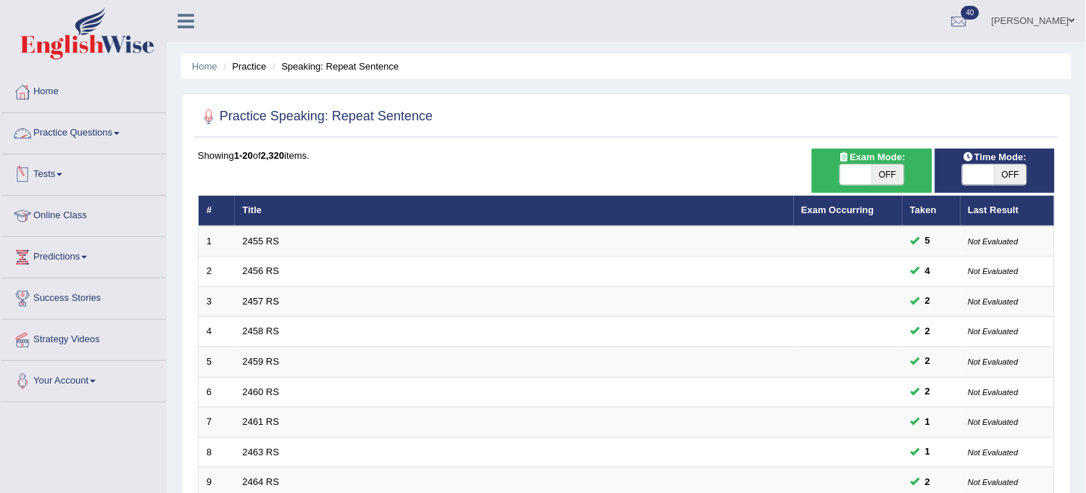
click at [135, 119] on link "Practice Questions" at bounding box center [83, 131] width 165 height 36
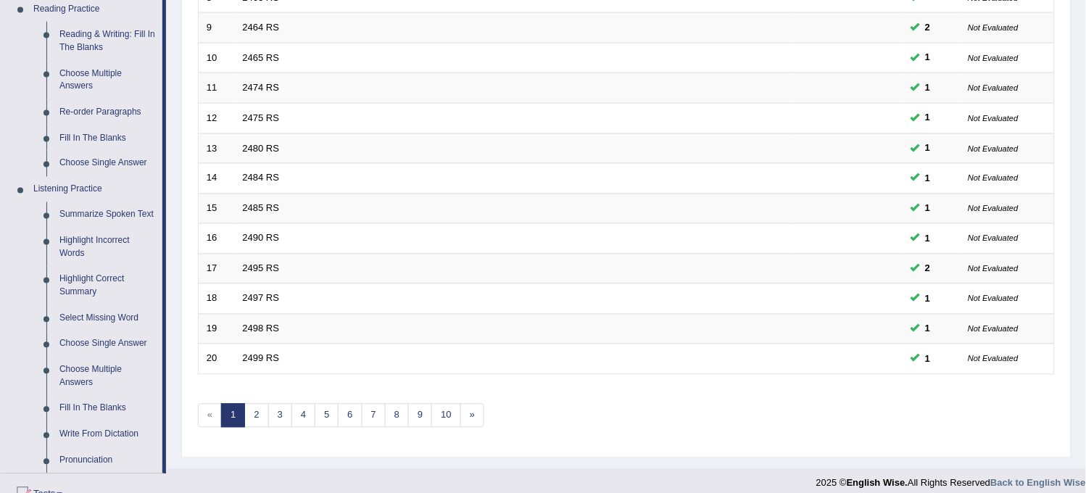
scroll to position [483, 0]
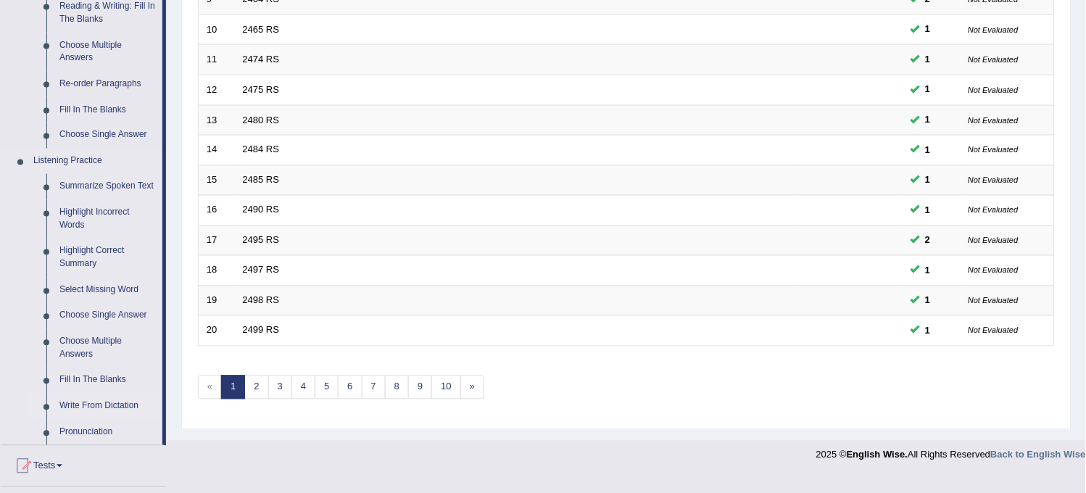
click at [72, 403] on link "Write From Dictation" at bounding box center [107, 407] width 109 height 26
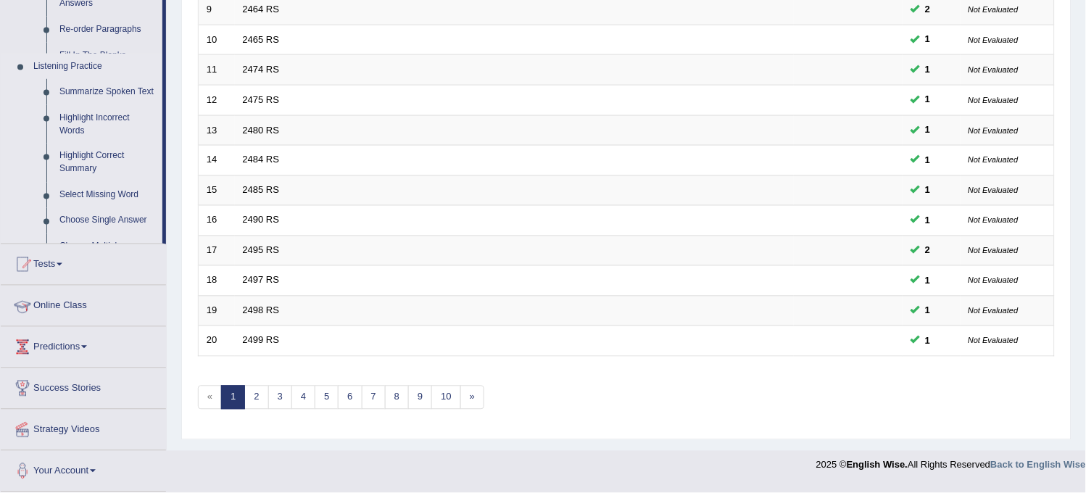
scroll to position [467, 0]
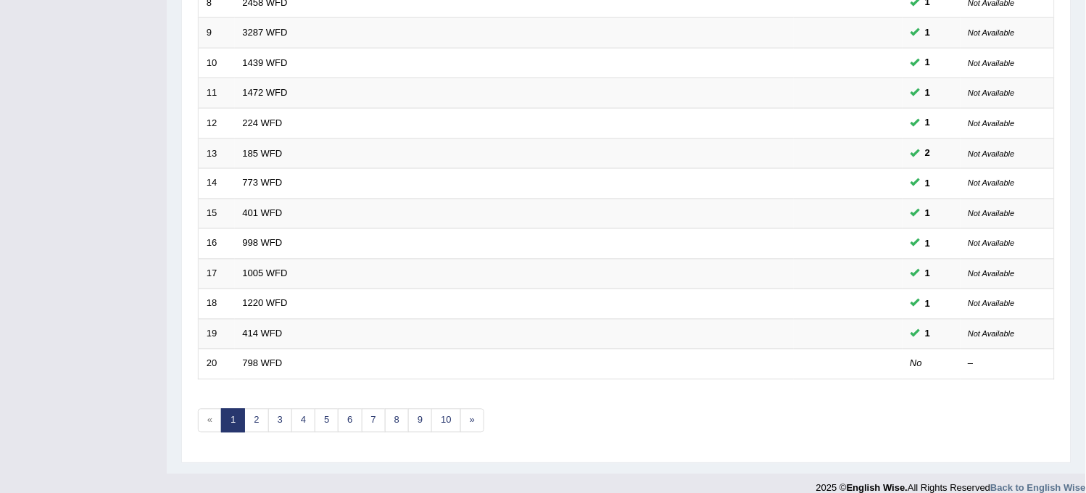
scroll to position [467, 0]
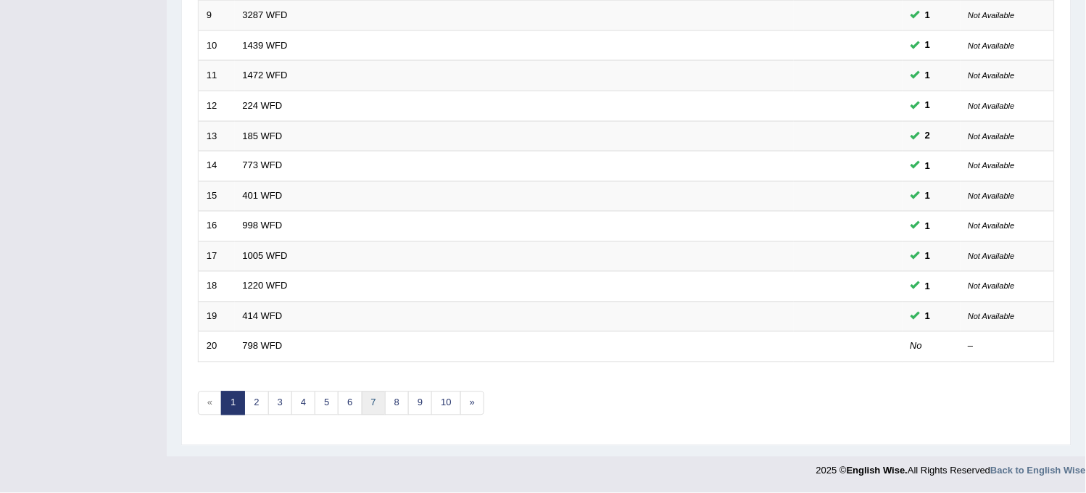
click at [374, 404] on link "7" at bounding box center [374, 403] width 24 height 24
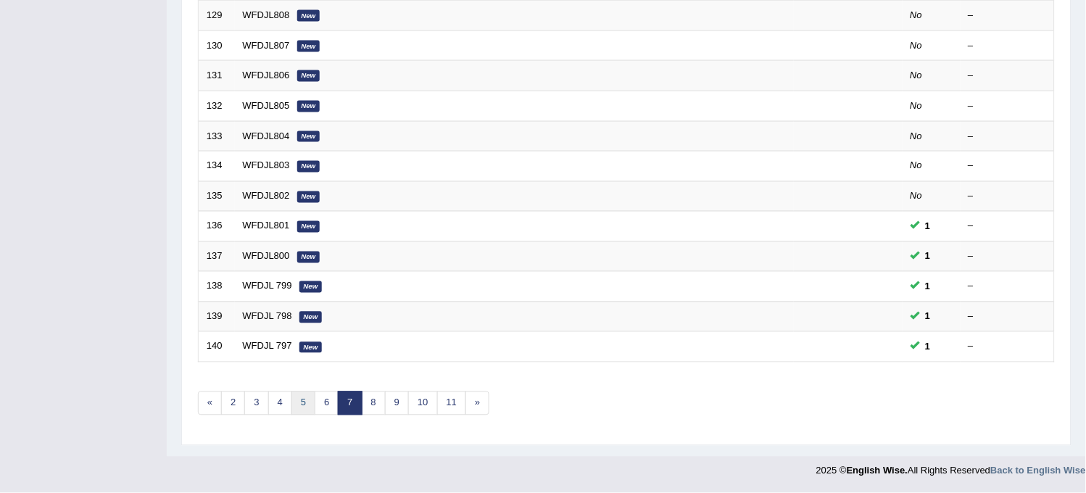
click at [305, 402] on link "5" at bounding box center [303, 403] width 24 height 24
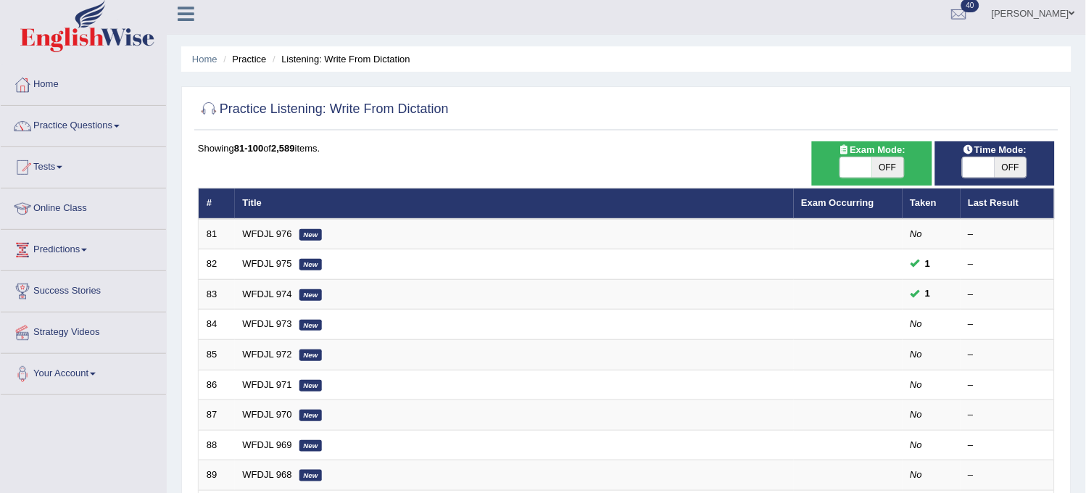
scroll to position [467, 0]
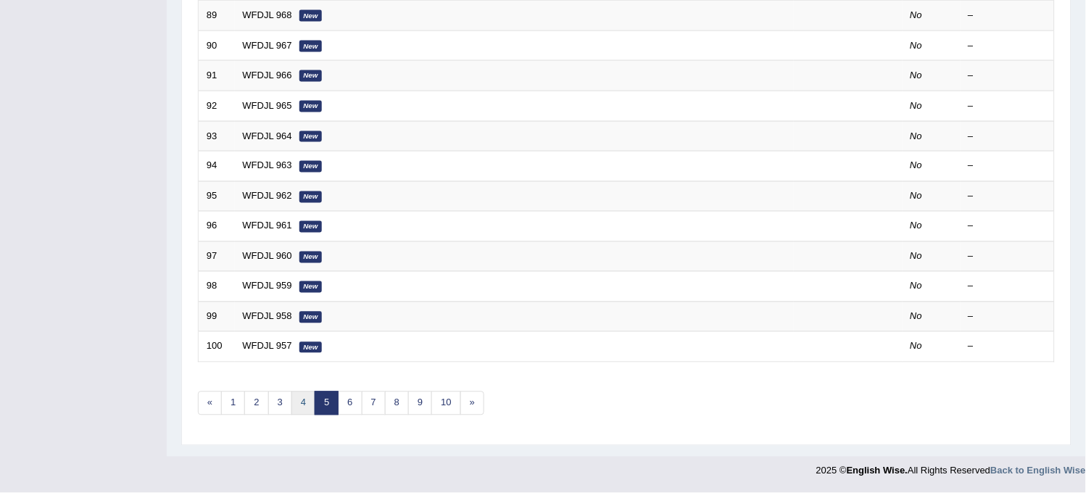
click at [297, 408] on link "4" at bounding box center [303, 403] width 24 height 24
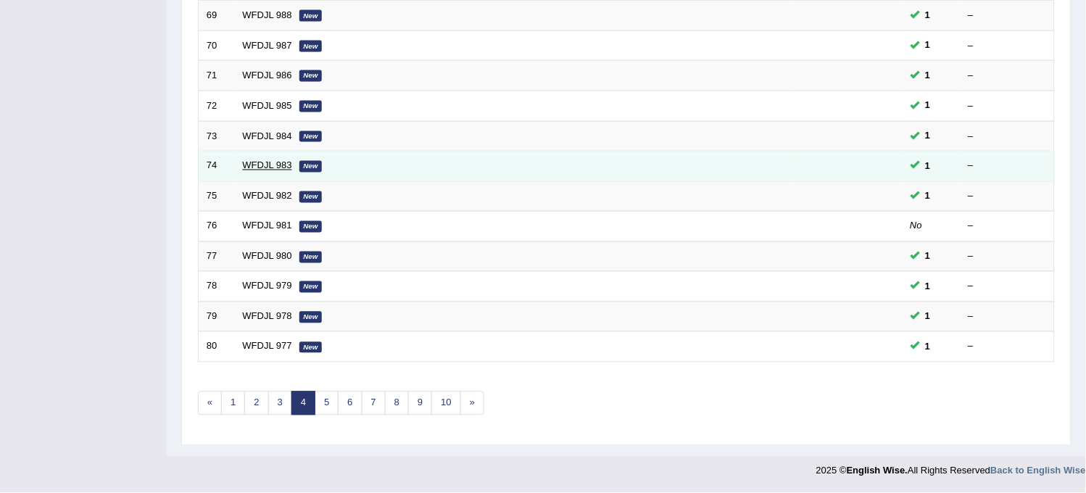
click at [270, 165] on link "WFDJL 983" at bounding box center [267, 165] width 49 height 11
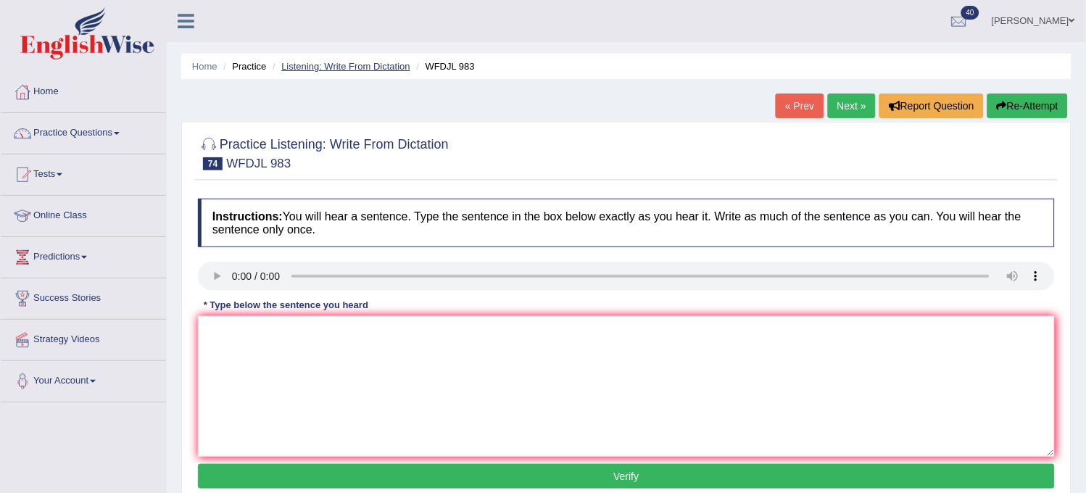
click at [349, 65] on link "Listening: Write From Dictation" at bounding box center [345, 66] width 129 height 11
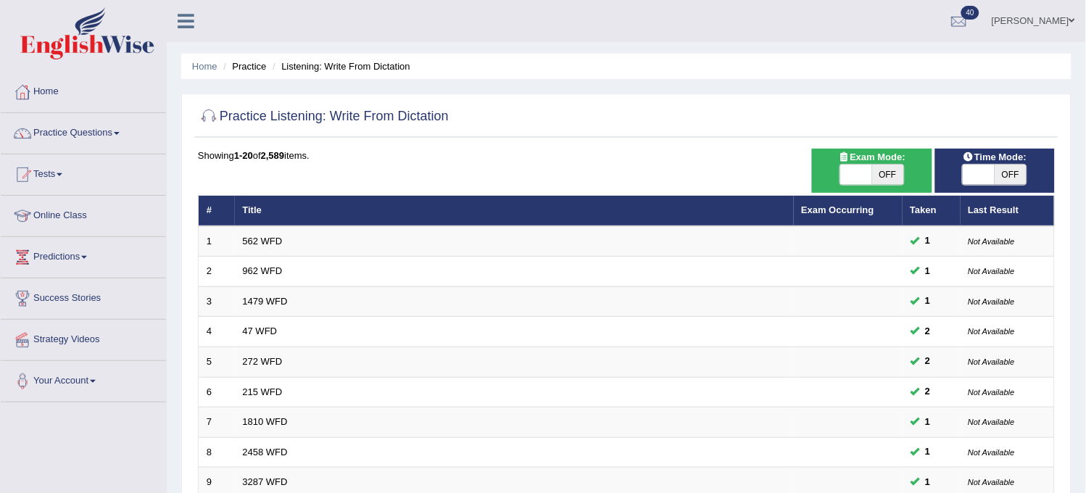
click at [1010, 182] on span "OFF" at bounding box center [1010, 175] width 32 height 20
checkbox input "true"
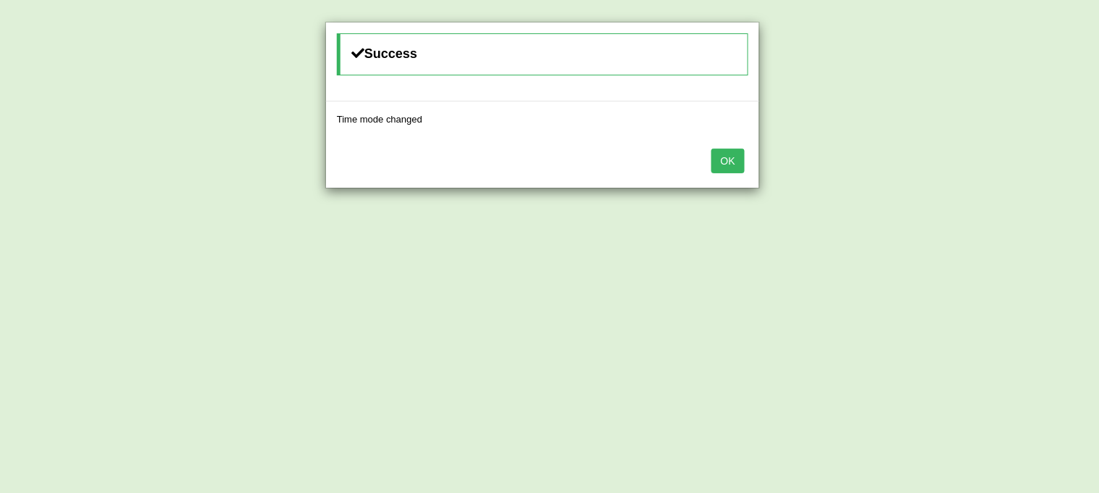
click at [729, 160] on button "OK" at bounding box center [728, 161] width 33 height 25
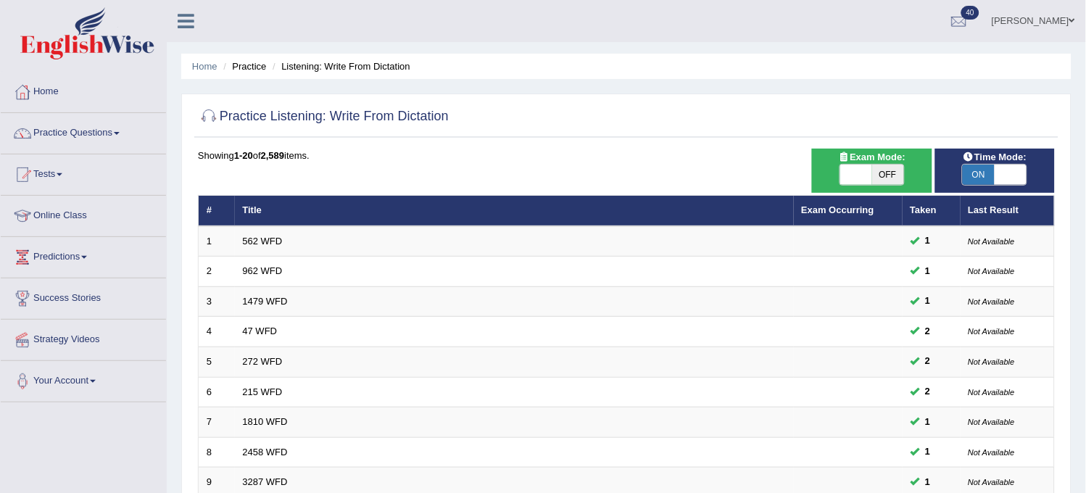
click at [882, 167] on span "OFF" at bounding box center [888, 175] width 32 height 20
checkbox input "true"
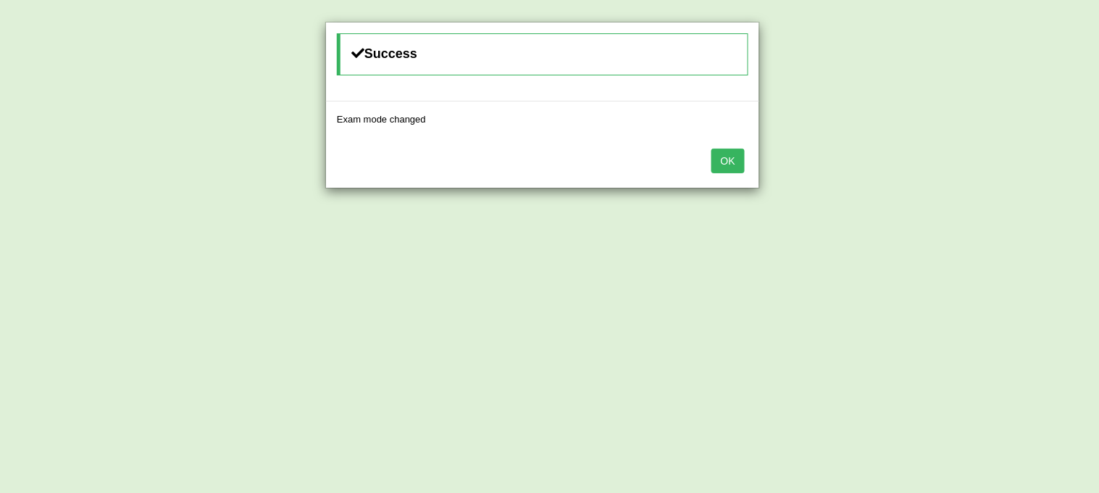
click at [737, 168] on button "OK" at bounding box center [728, 161] width 33 height 25
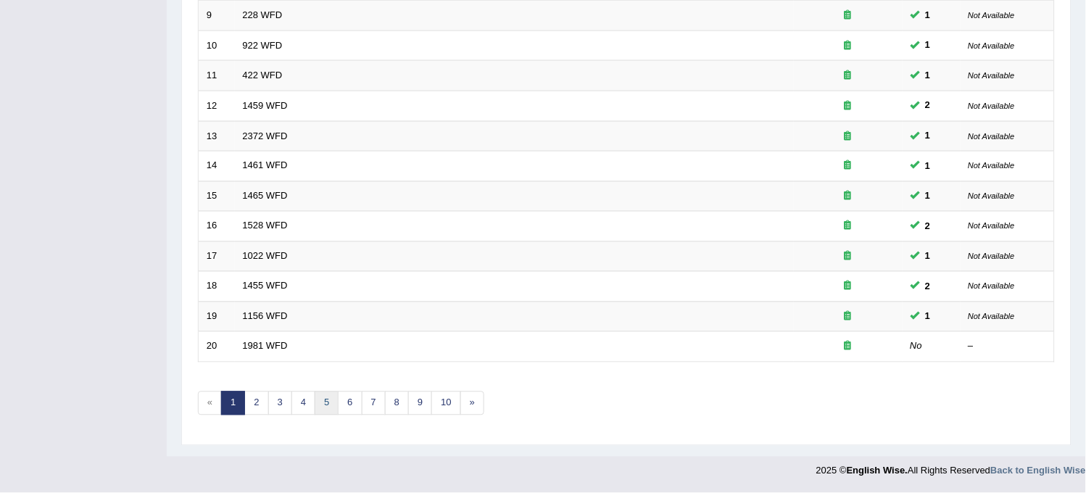
click at [328, 409] on link "5" at bounding box center [327, 403] width 24 height 24
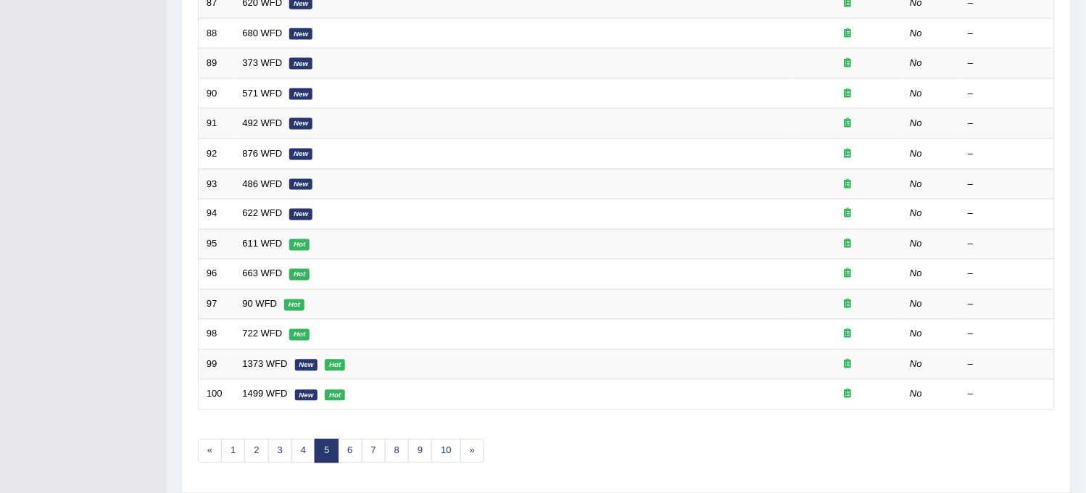
scroll to position [467, 0]
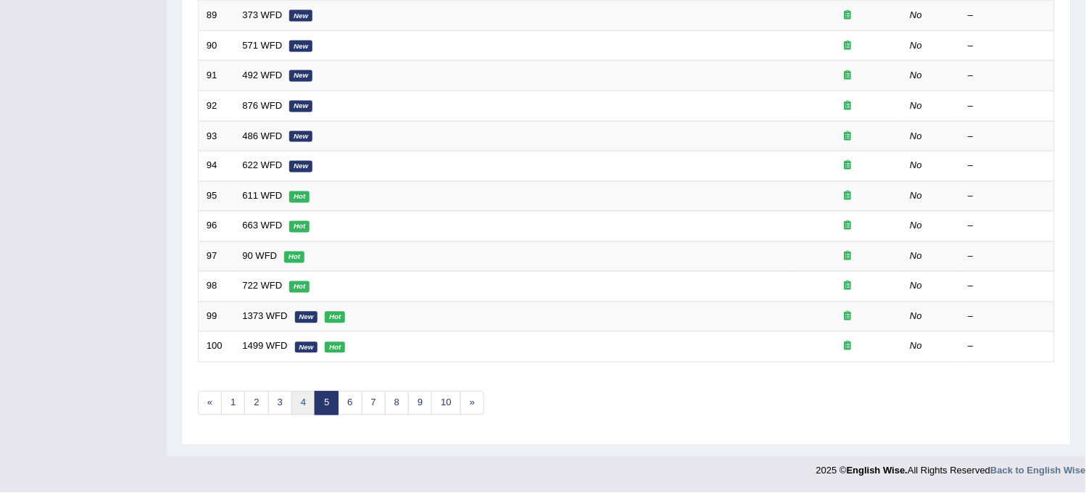
click at [302, 407] on link "4" at bounding box center [303, 403] width 24 height 24
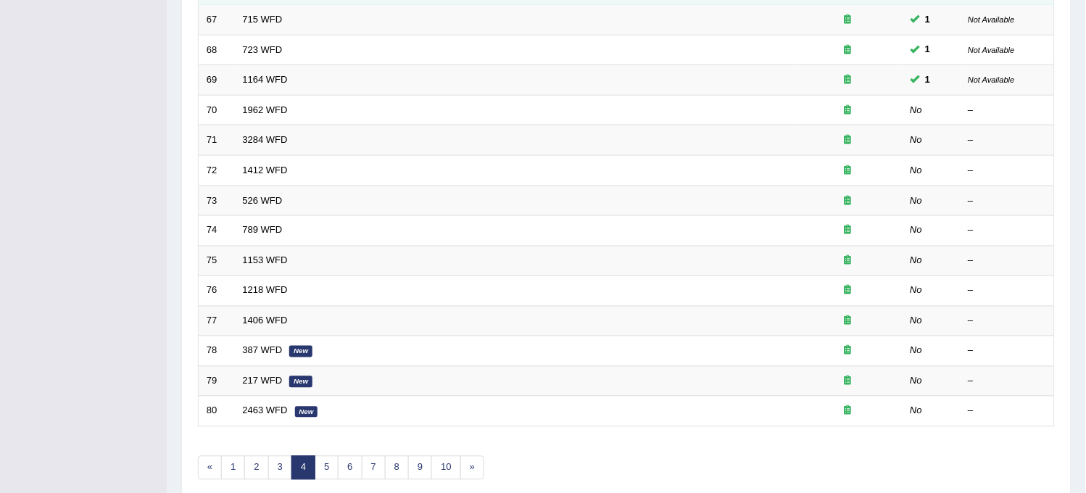
scroll to position [467, 0]
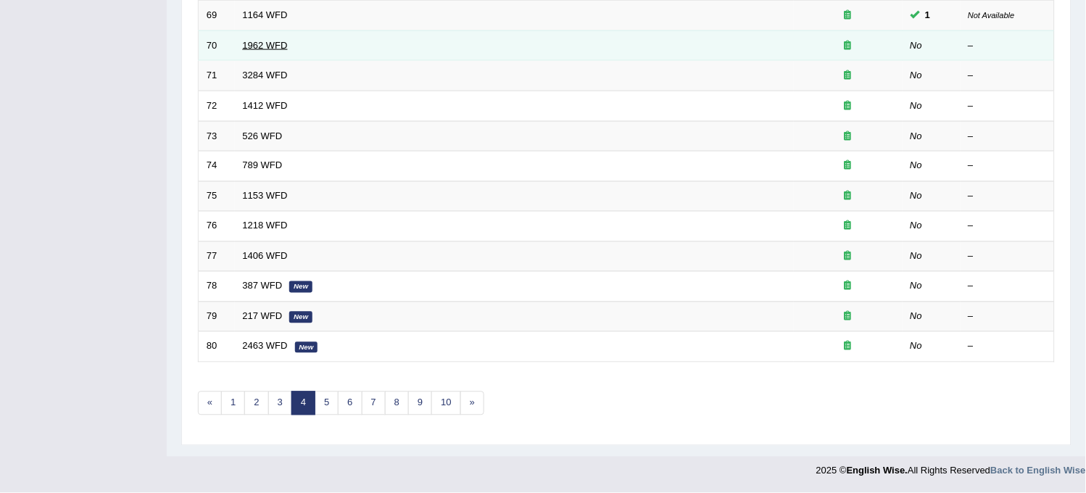
click at [259, 48] on link "1962 WFD" at bounding box center [265, 45] width 45 height 11
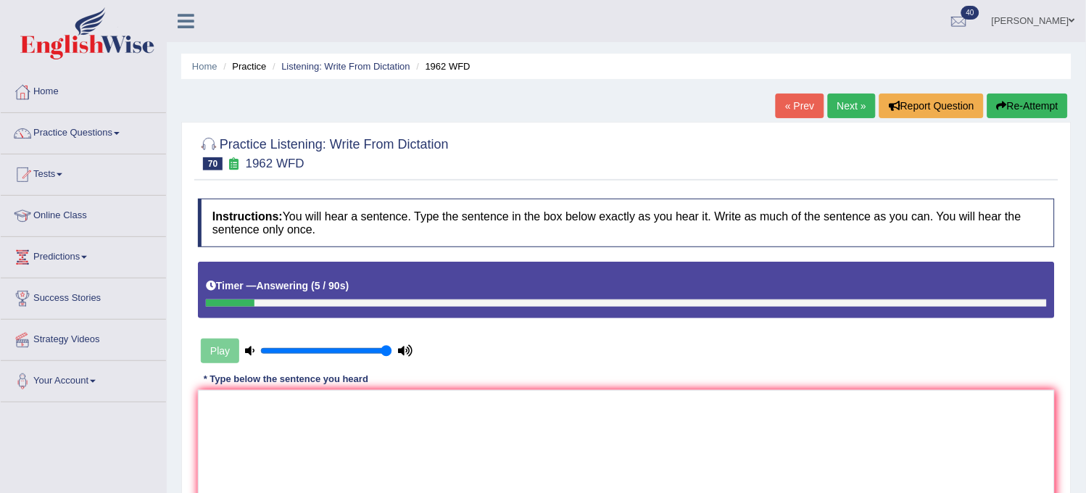
click at [1020, 101] on button "Re-Attempt" at bounding box center [1027, 105] width 80 height 25
click at [672, 407] on textarea at bounding box center [626, 460] width 857 height 141
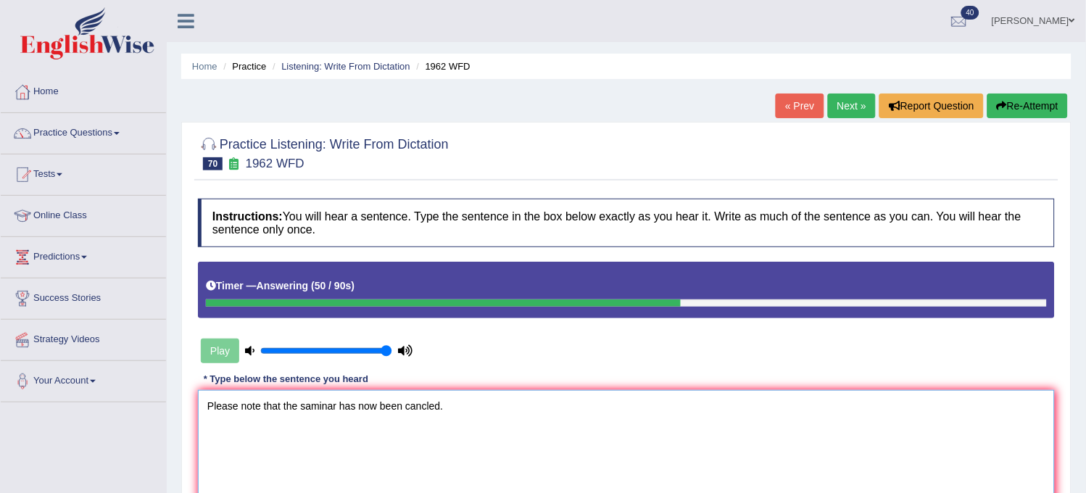
click at [425, 407] on textarea "Please note that the saminar has now been cancled." at bounding box center [626, 460] width 857 height 141
click at [496, 409] on textarea "Please note that the saminar has now been canceled." at bounding box center [626, 460] width 857 height 141
click at [262, 403] on textarea "Please note that the saminar has now been canceled cancled." at bounding box center [626, 460] width 857 height 141
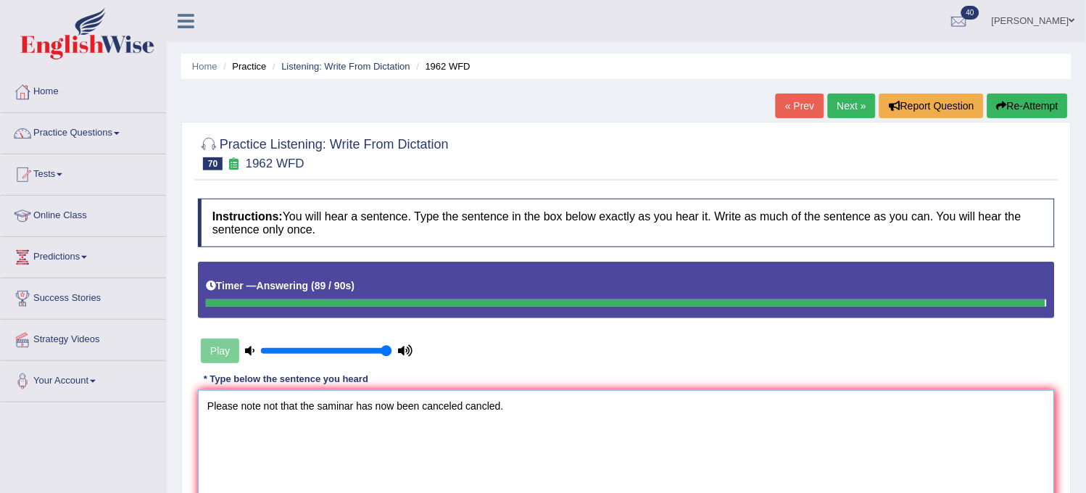
type textarea "Please note not that the saminar has now been canceled cancled."
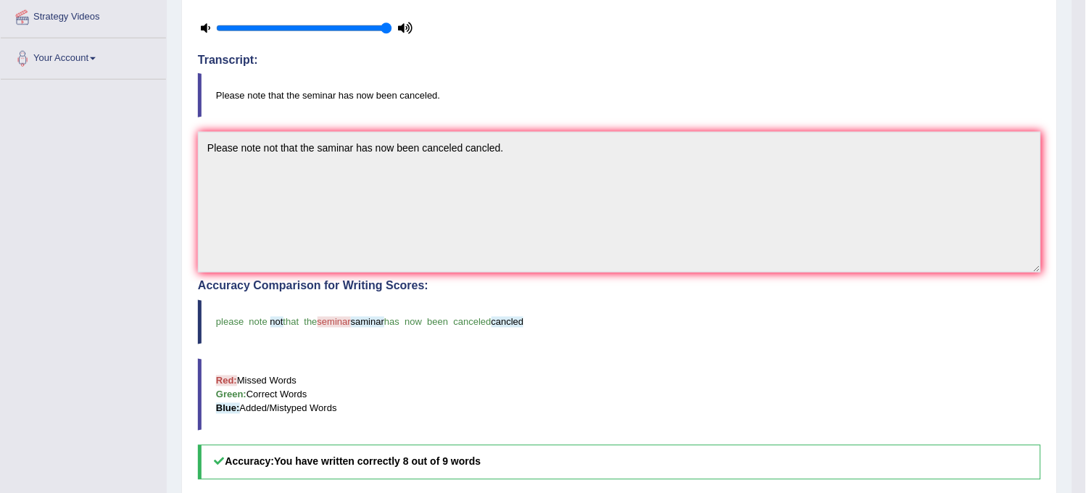
scroll to position [322, 0]
